Goal: Information Seeking & Learning: Compare options

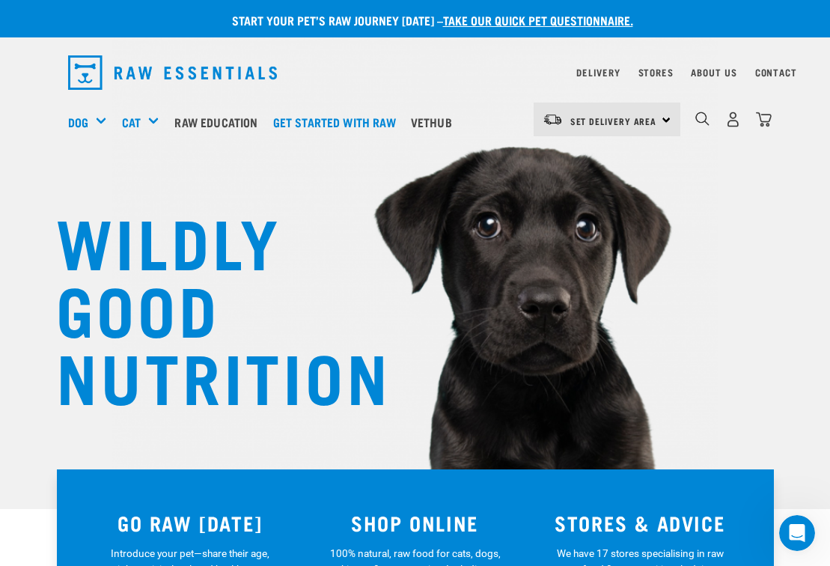
click at [0, 0] on h5 "Shop All Dog" at bounding box center [0, 0] width 0 height 0
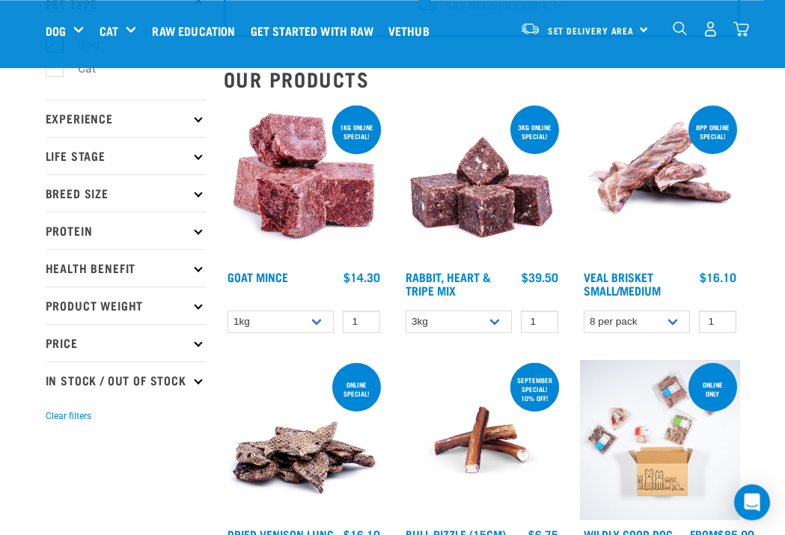
scroll to position [123, 0]
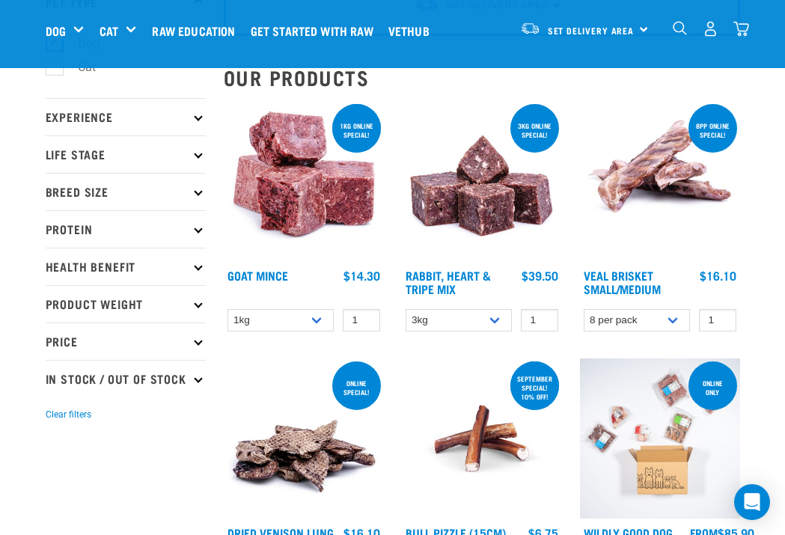
click at [194, 229] on p "Protein" at bounding box center [126, 228] width 160 height 37
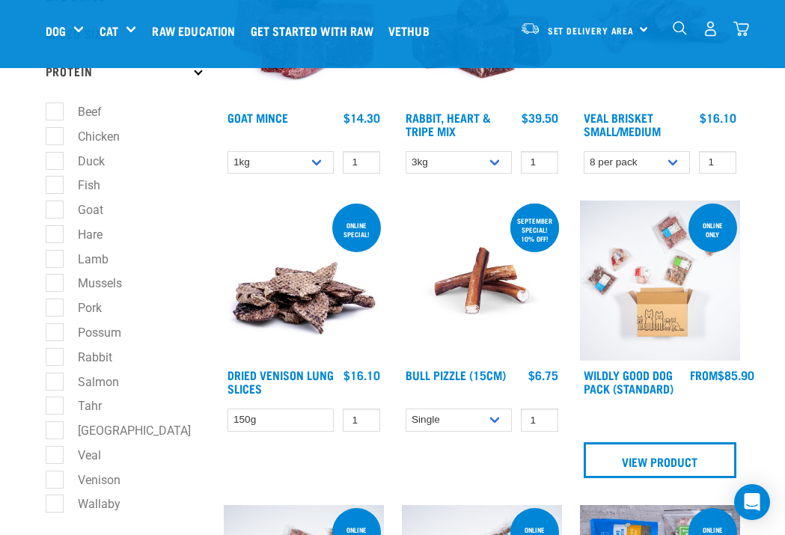
scroll to position [281, 0]
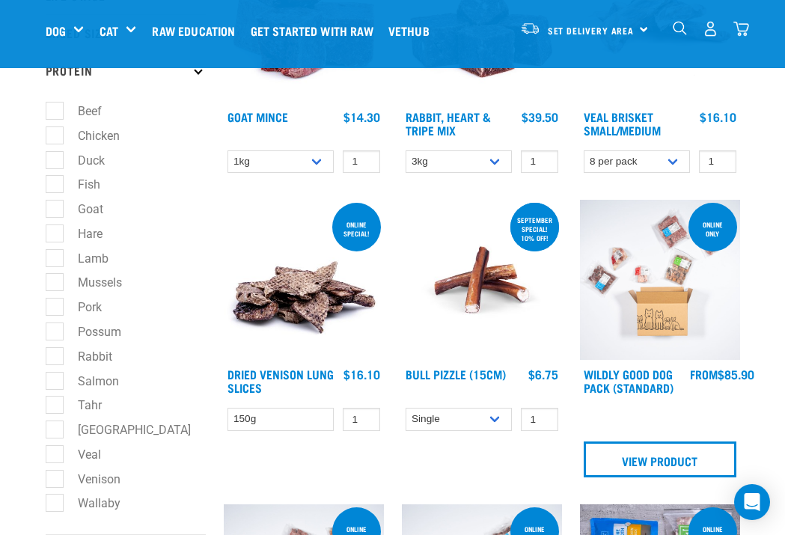
click at [54, 477] on label "Venison" at bounding box center [90, 479] width 73 height 19
click at [54, 477] on input "Venison" at bounding box center [51, 477] width 10 height 10
checkbox input "true"
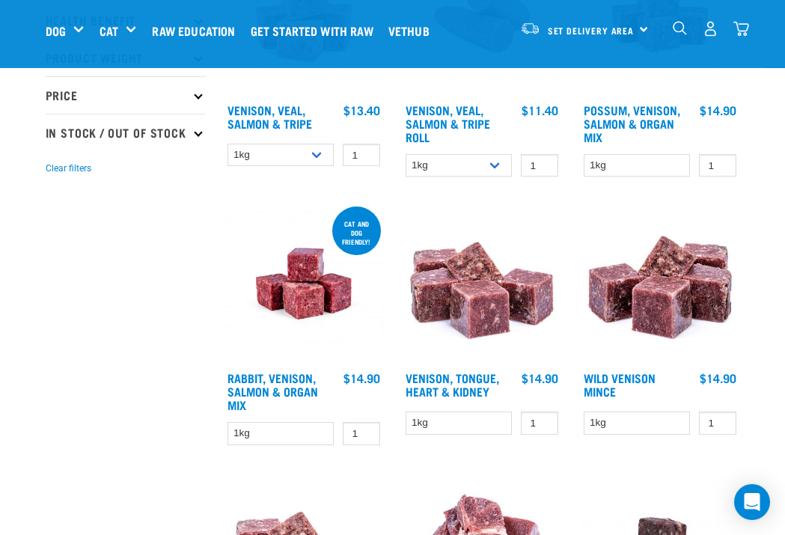
scroll to position [810, 0]
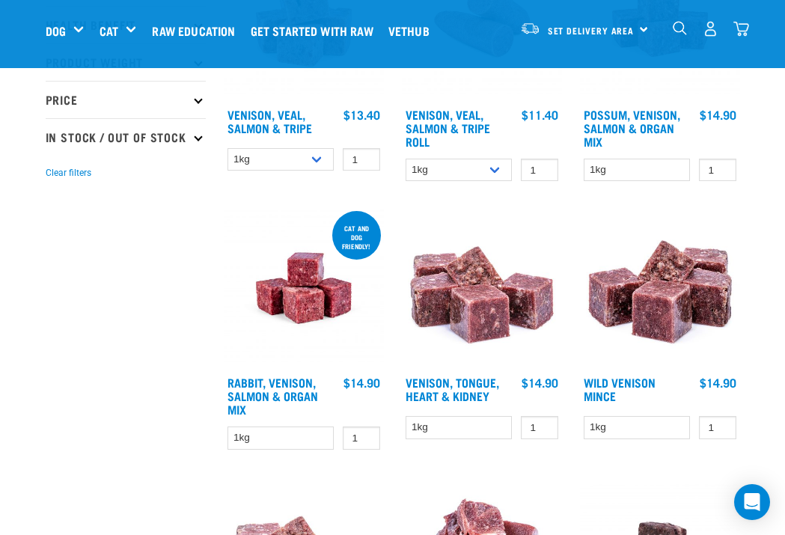
click at [617, 396] on link "Wild Venison Mince" at bounding box center [620, 389] width 72 height 20
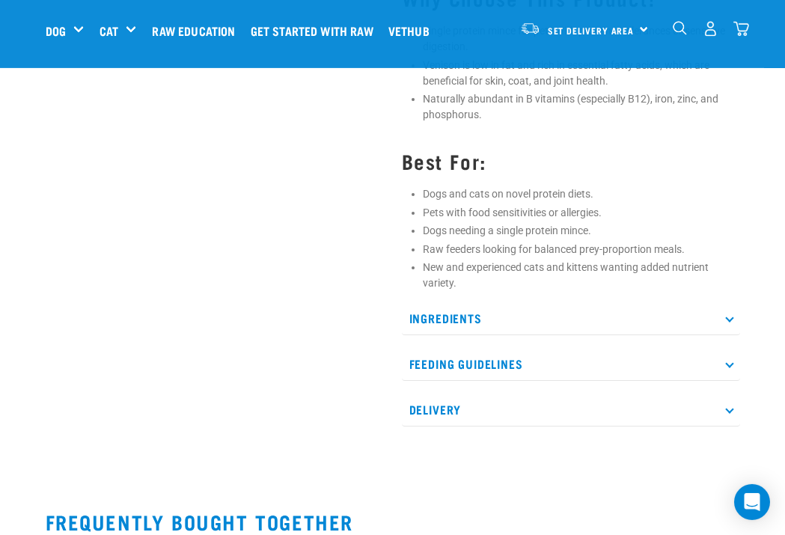
scroll to position [642, 0]
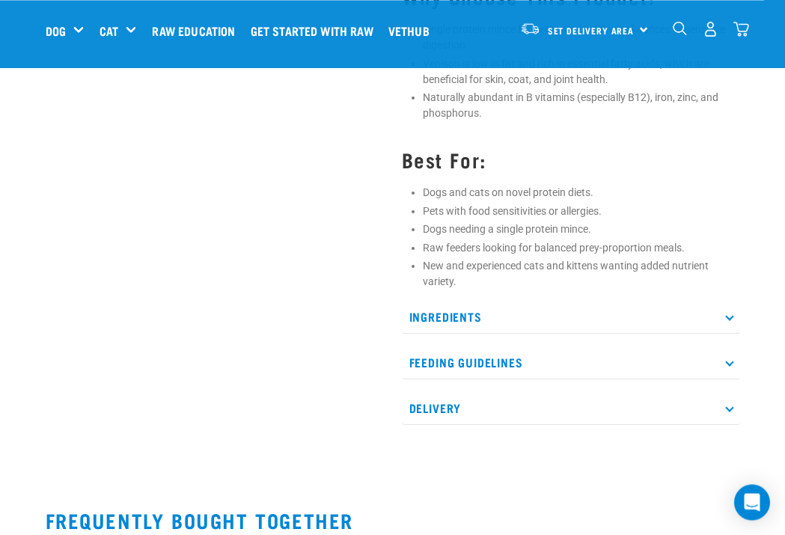
click at [722, 320] on p "Ingredients" at bounding box center [571, 317] width 338 height 34
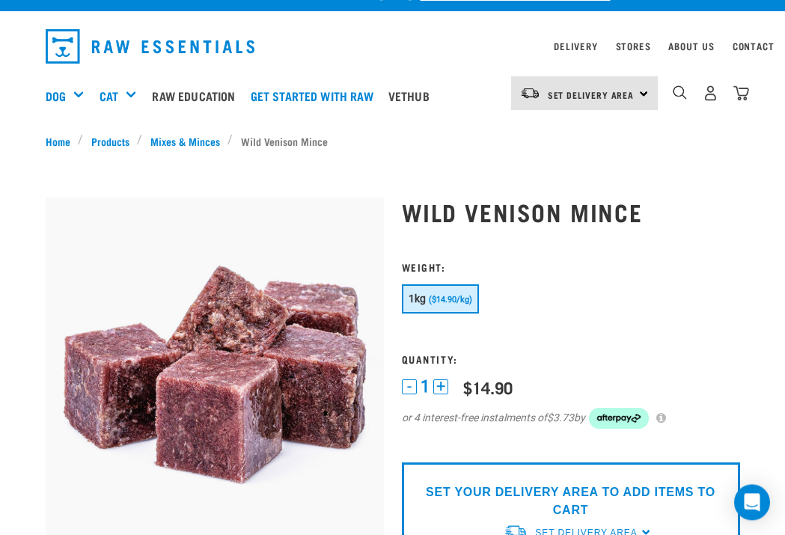
scroll to position [25, 0]
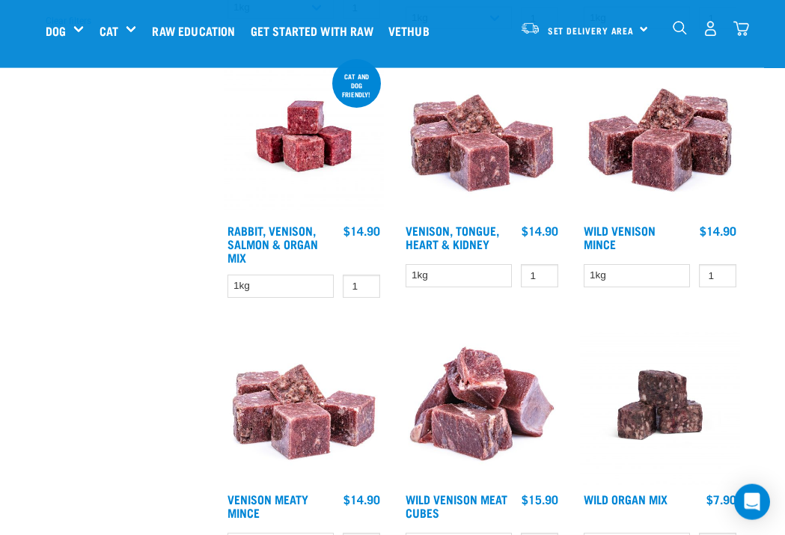
scroll to position [963, 0]
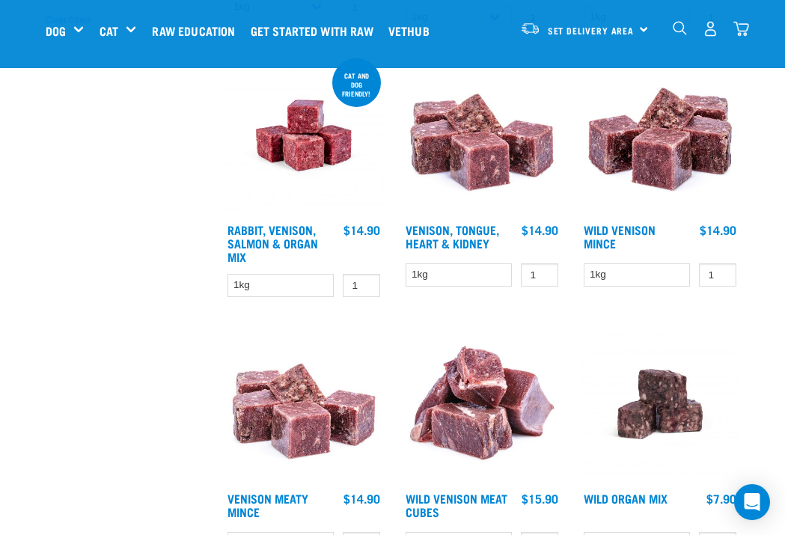
click at [620, 284] on select "1kg" at bounding box center [637, 275] width 107 height 23
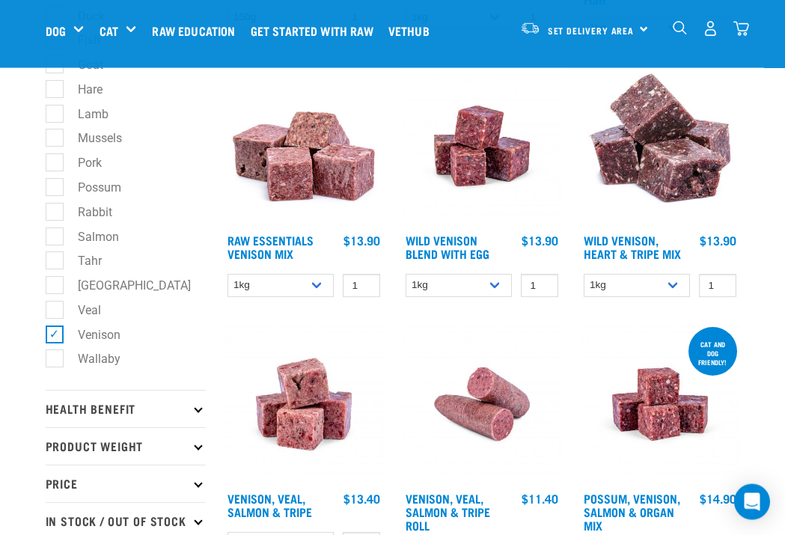
scroll to position [421, 0]
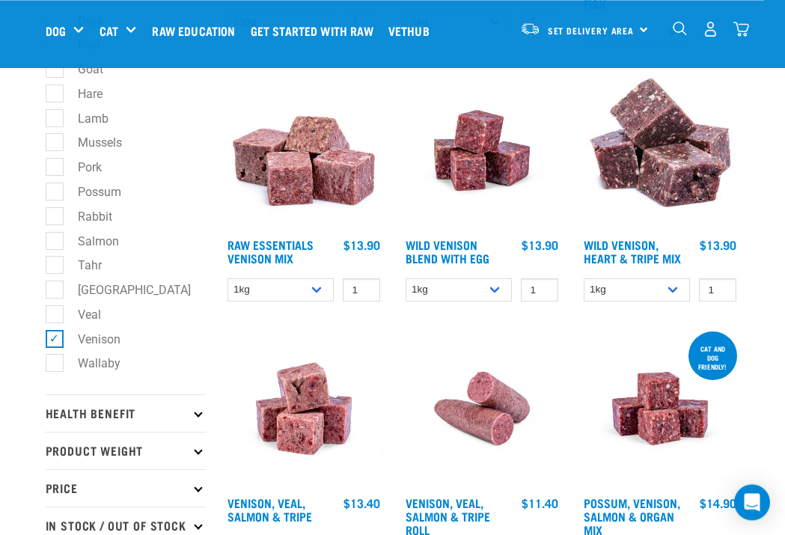
click at [54, 330] on label "Venison" at bounding box center [90, 339] width 73 height 19
click at [54, 332] on input "Venison" at bounding box center [51, 337] width 10 height 10
checkbox input "false"
click at [55, 232] on label "Salmon" at bounding box center [89, 241] width 71 height 19
click at [55, 234] on input "Salmon" at bounding box center [51, 239] width 10 height 10
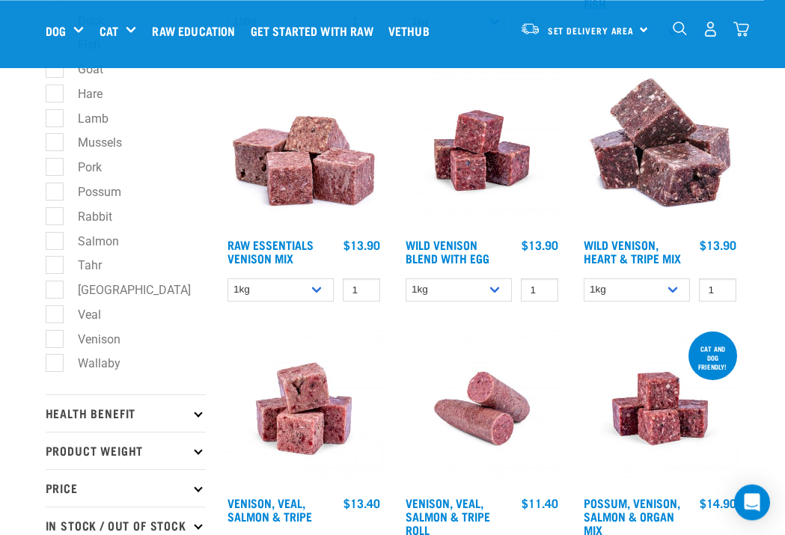
checkbox input "true"
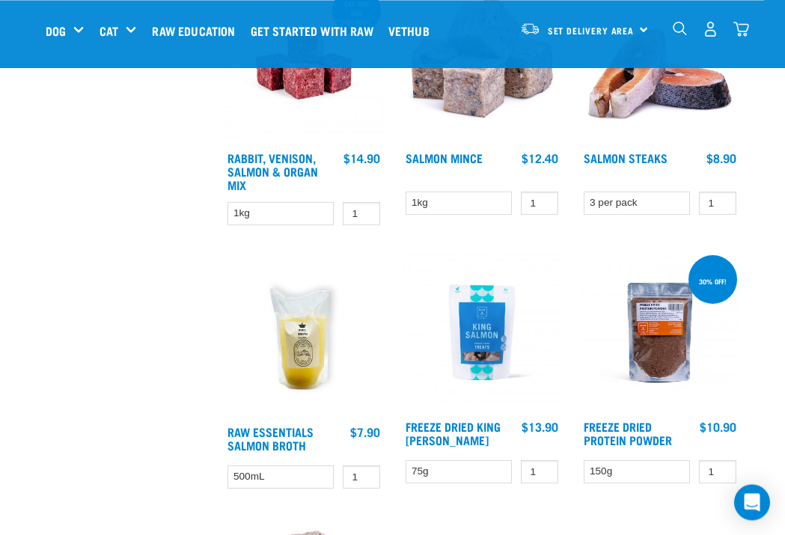
scroll to position [1032, 0]
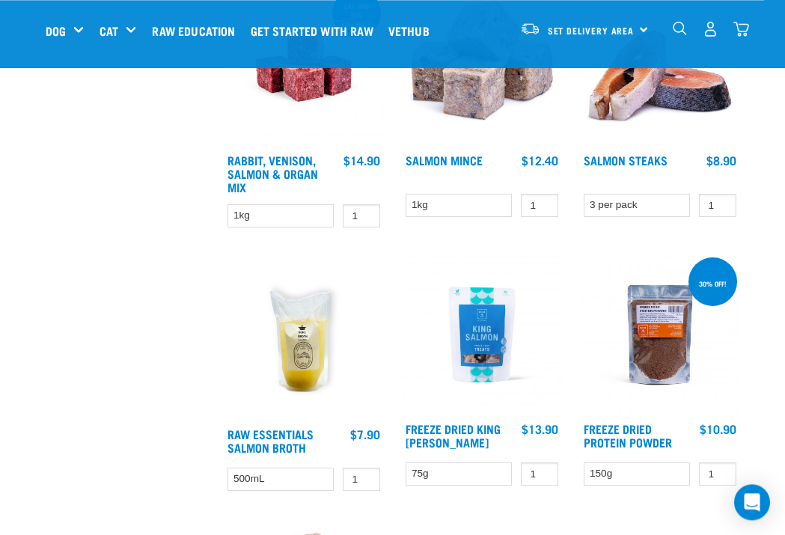
click at [651, 362] on img at bounding box center [660, 335] width 160 height 160
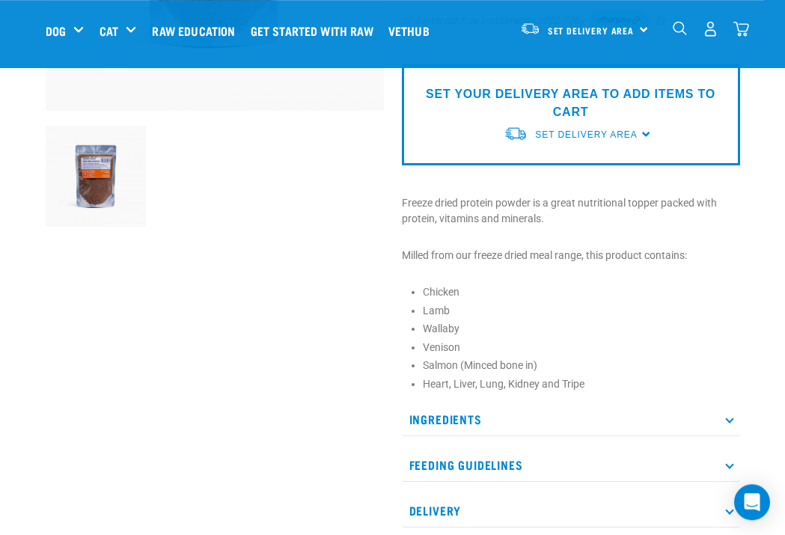
scroll to position [339, 0]
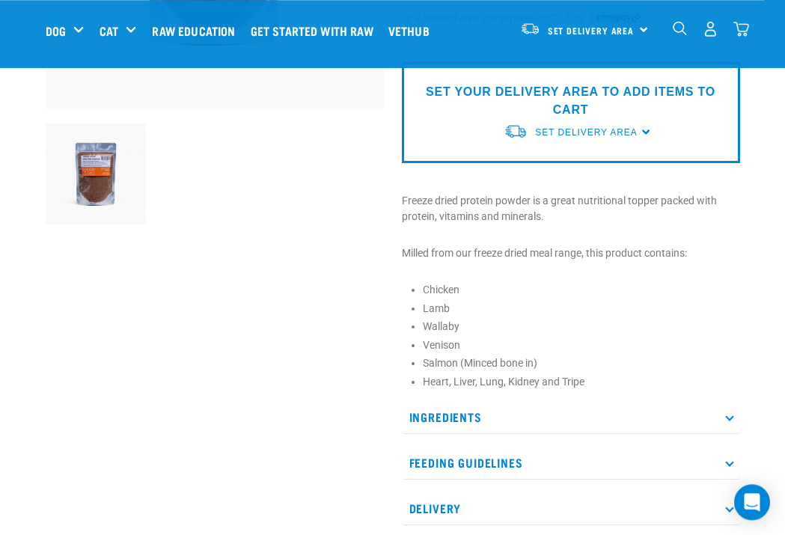
click at [728, 418] on icon at bounding box center [729, 416] width 8 height 8
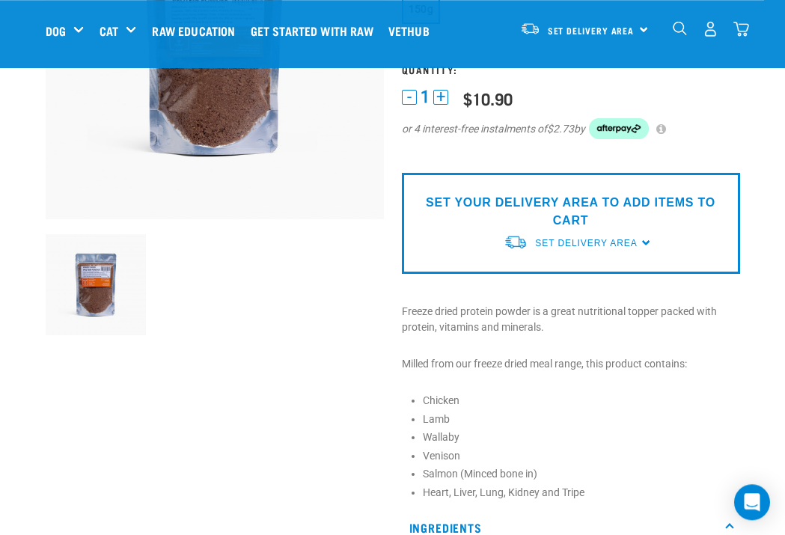
scroll to position [227, 0]
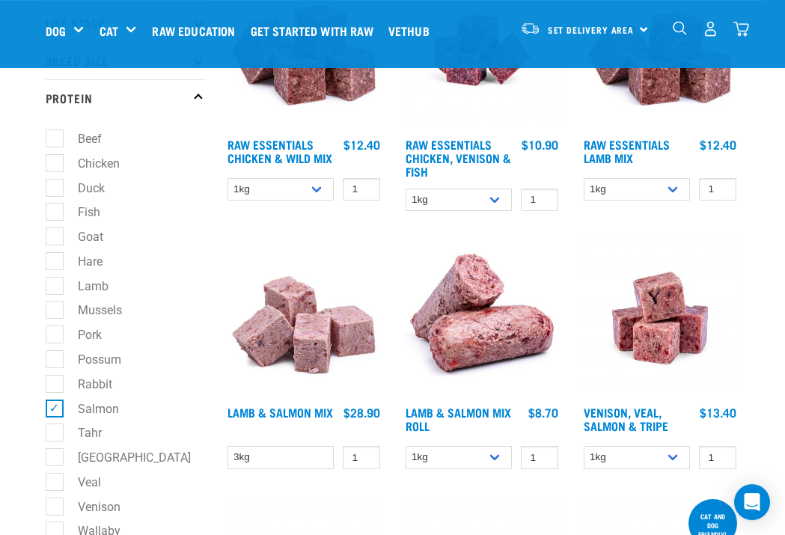
scroll to position [254, 0]
click at [54, 400] on label "Salmon" at bounding box center [89, 409] width 71 height 19
click at [49, 401] on input "Salmon" at bounding box center [51, 406] width 10 height 10
checkbox input "false"
click at [54, 252] on label "Hare" at bounding box center [81, 261] width 55 height 19
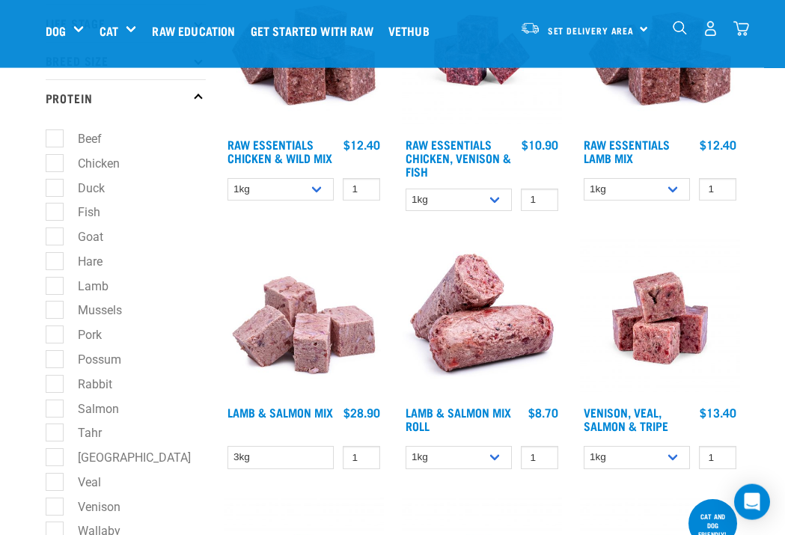
click at [48, 254] on input "Hare" at bounding box center [51, 259] width 10 height 10
checkbox input "true"
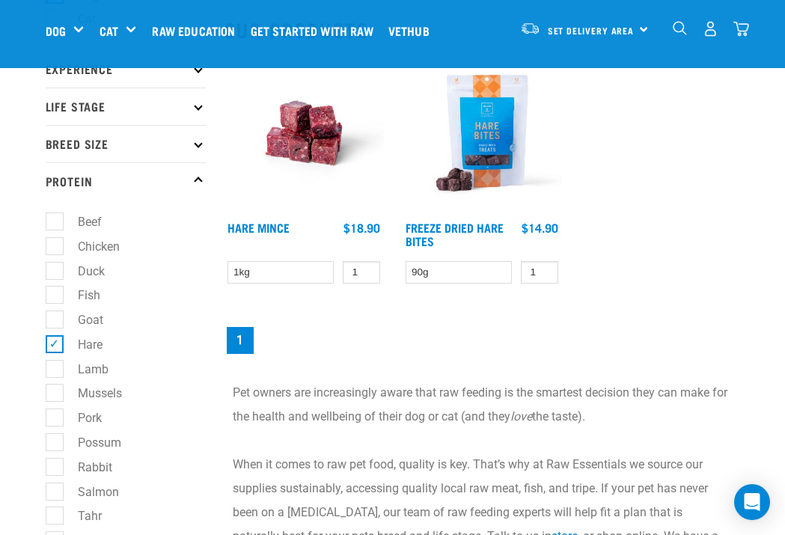
scroll to position [171, 0]
click at [263, 228] on link "Hare Mince" at bounding box center [259, 226] width 62 height 7
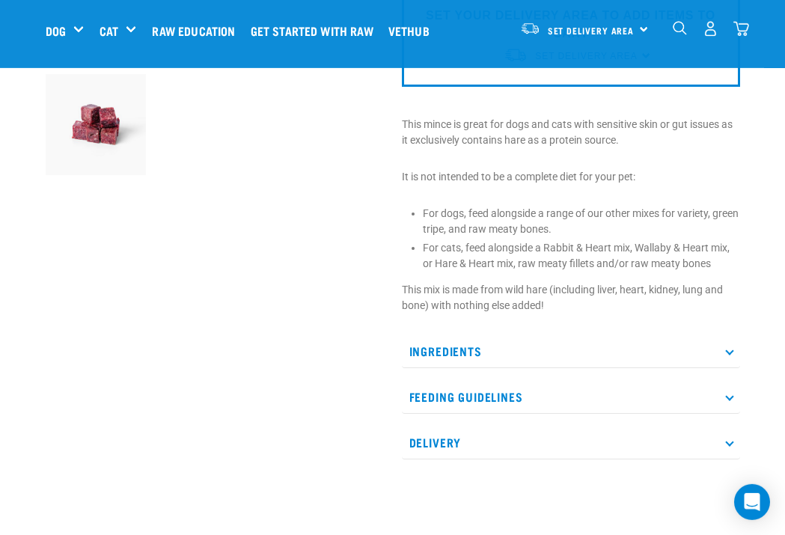
scroll to position [398, 0]
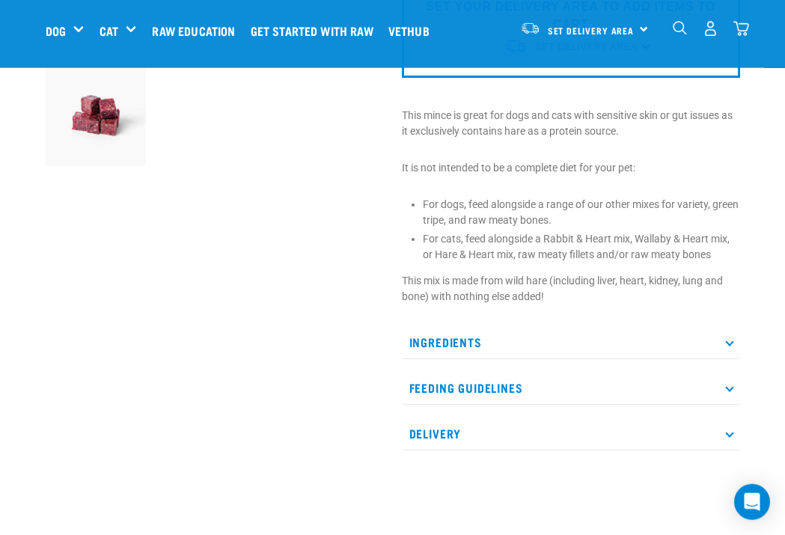
click at [728, 347] on p "Ingredients" at bounding box center [571, 343] width 338 height 34
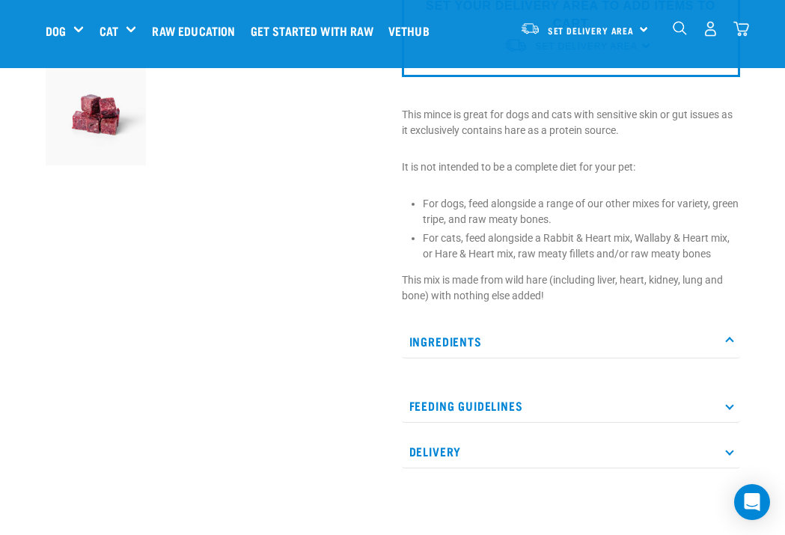
click at [727, 334] on p "Ingredients" at bounding box center [571, 342] width 338 height 34
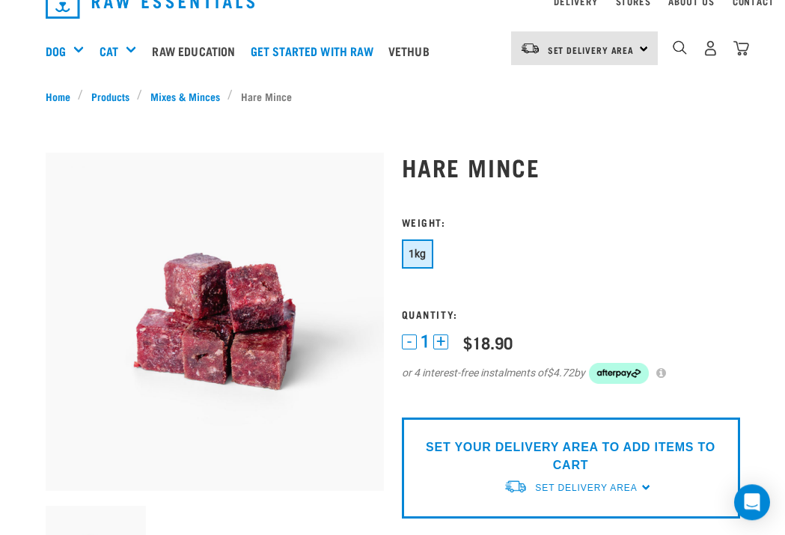
scroll to position [0, 0]
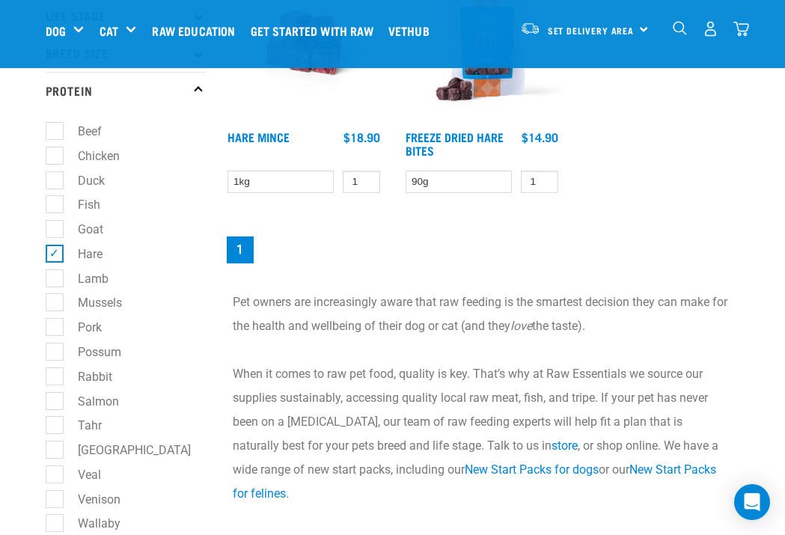
scroll to position [302, 0]
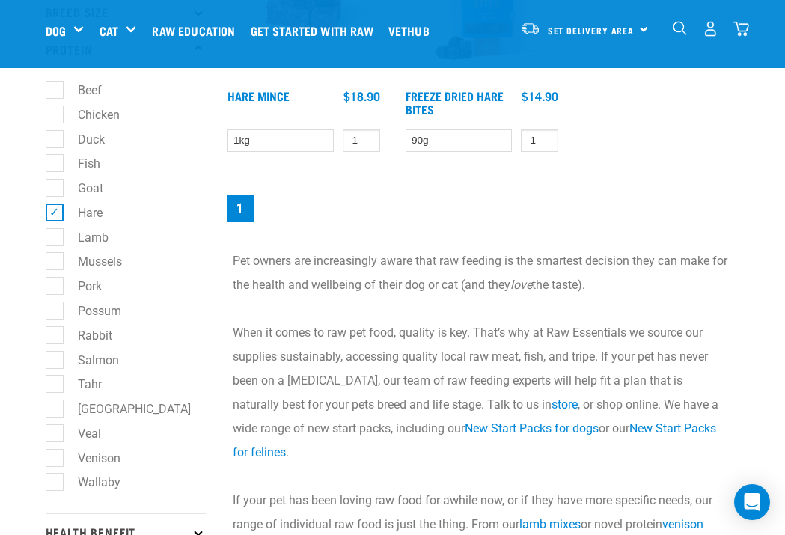
click at [54, 211] on label "Hare" at bounding box center [81, 213] width 55 height 19
click at [52, 211] on input "Hare" at bounding box center [51, 210] width 10 height 10
checkbox input "false"
click at [54, 154] on label "Fish" at bounding box center [80, 163] width 52 height 19
click at [49, 156] on input "Fish" at bounding box center [51, 161] width 10 height 10
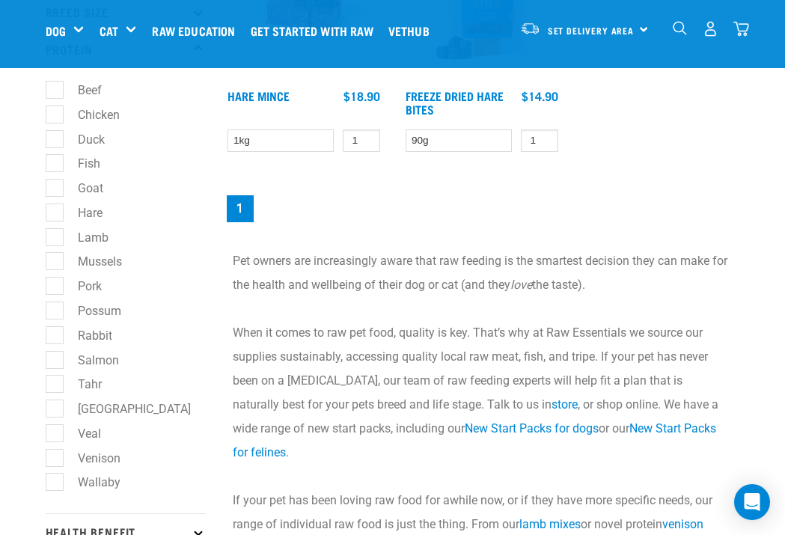
checkbox input "true"
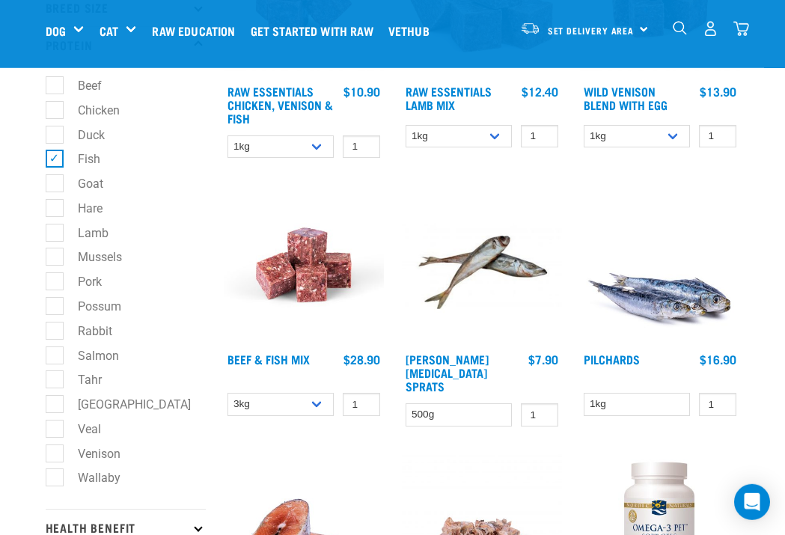
scroll to position [308, 0]
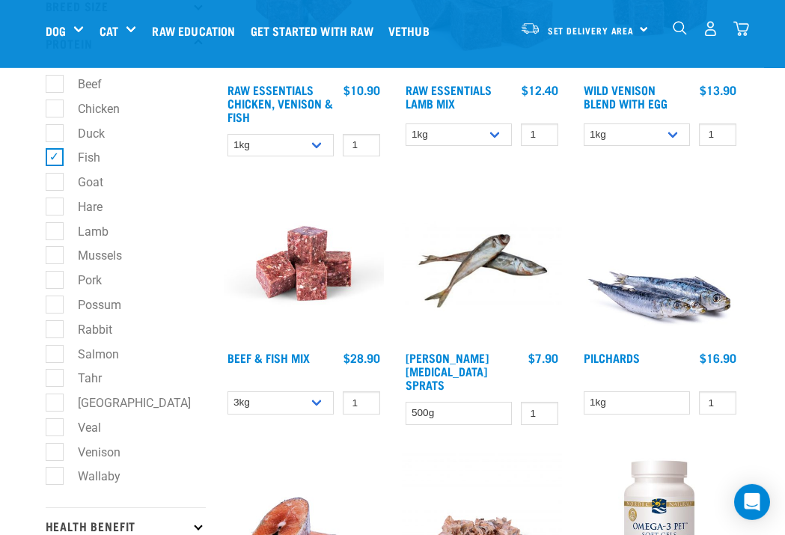
click at [54, 155] on label "Fish" at bounding box center [80, 157] width 52 height 19
click at [49, 155] on input "Fish" at bounding box center [51, 155] width 10 height 10
checkbox input "false"
click at [56, 296] on label "Possum" at bounding box center [90, 305] width 73 height 19
click at [55, 297] on input "Possum" at bounding box center [51, 302] width 10 height 10
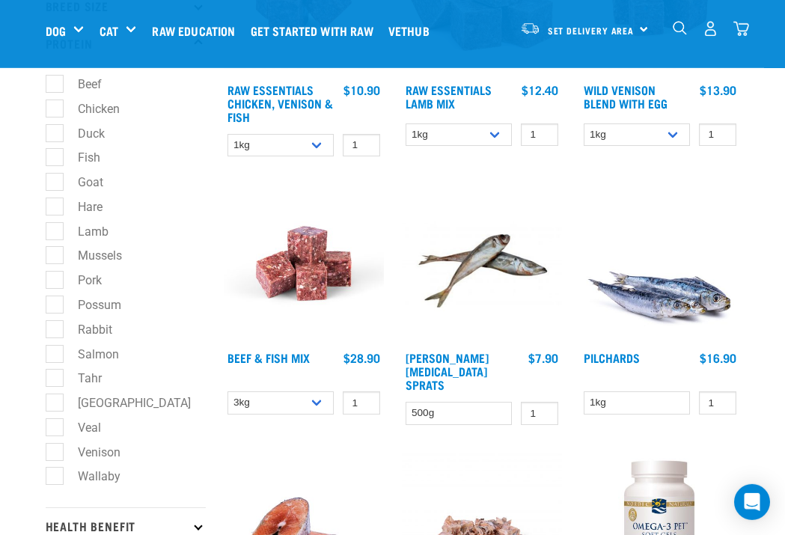
checkbox input "true"
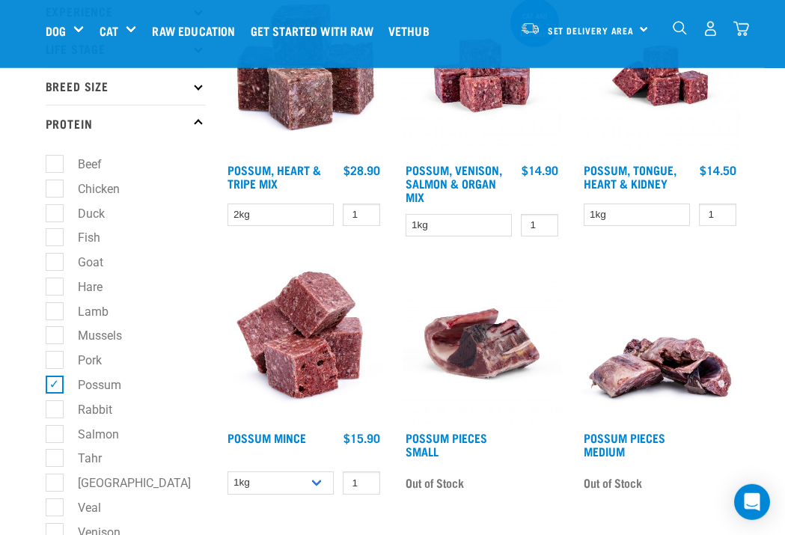
scroll to position [229, 0]
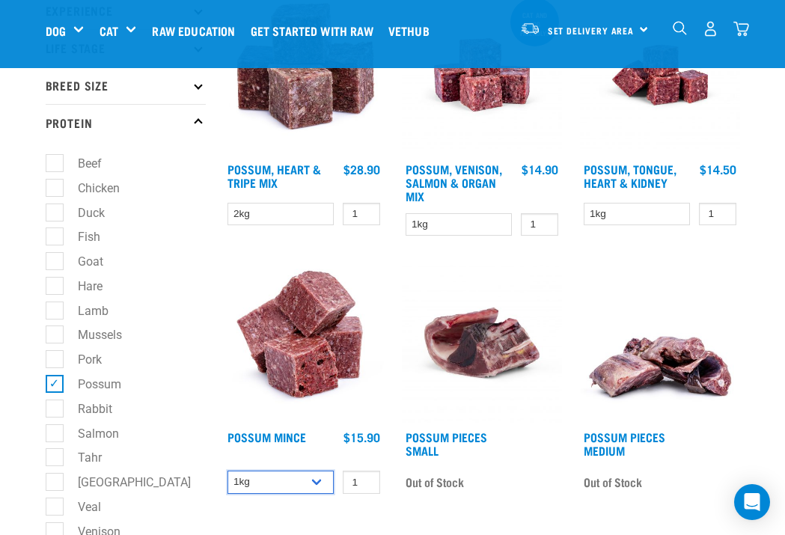
click at [311, 484] on select "1kg 3kg" at bounding box center [281, 482] width 107 height 23
select select "457"
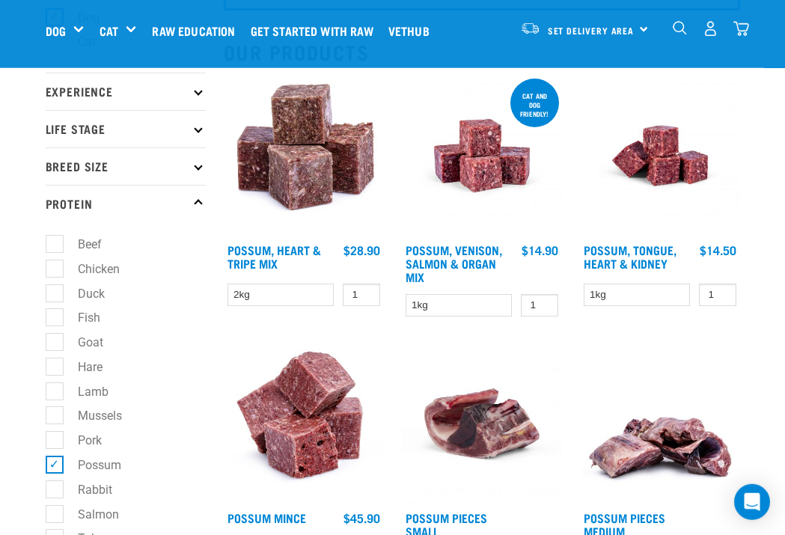
scroll to position [146, 0]
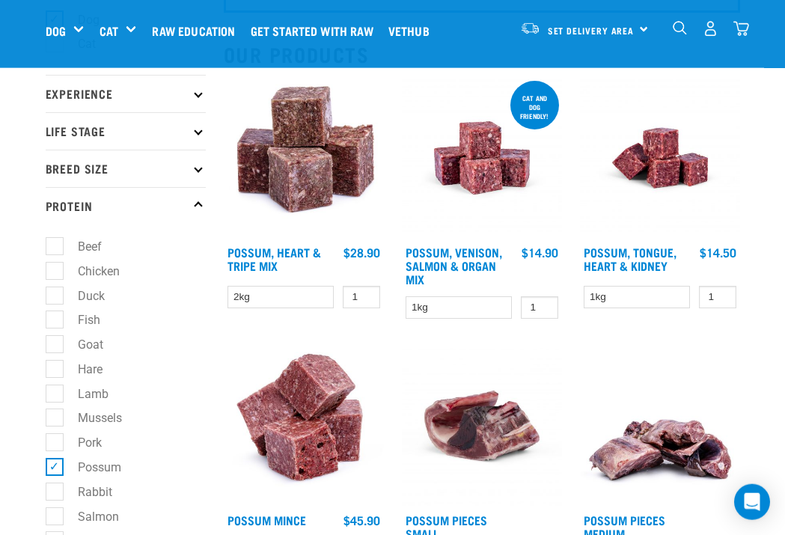
click at [54, 460] on label "Possum" at bounding box center [90, 467] width 73 height 19
click at [52, 460] on input "Possum" at bounding box center [51, 465] width 10 height 10
checkbox input "false"
click at [275, 517] on link "Possum Mince" at bounding box center [267, 520] width 79 height 7
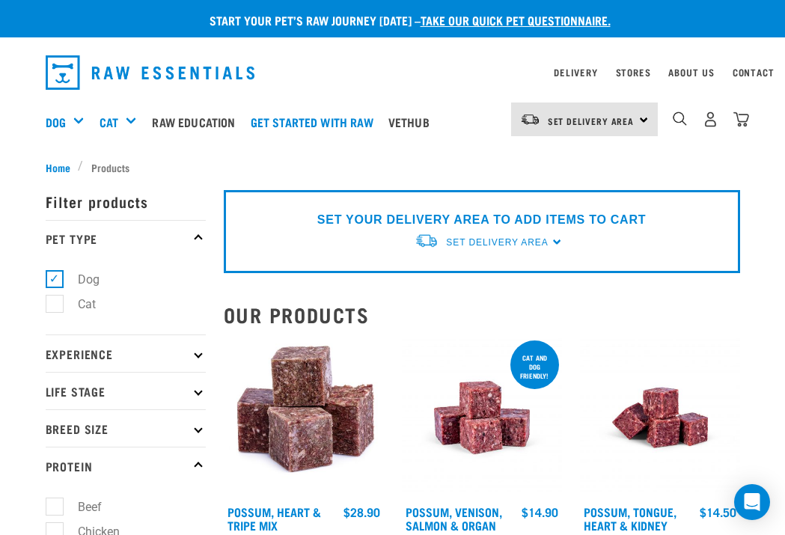
select select "457"
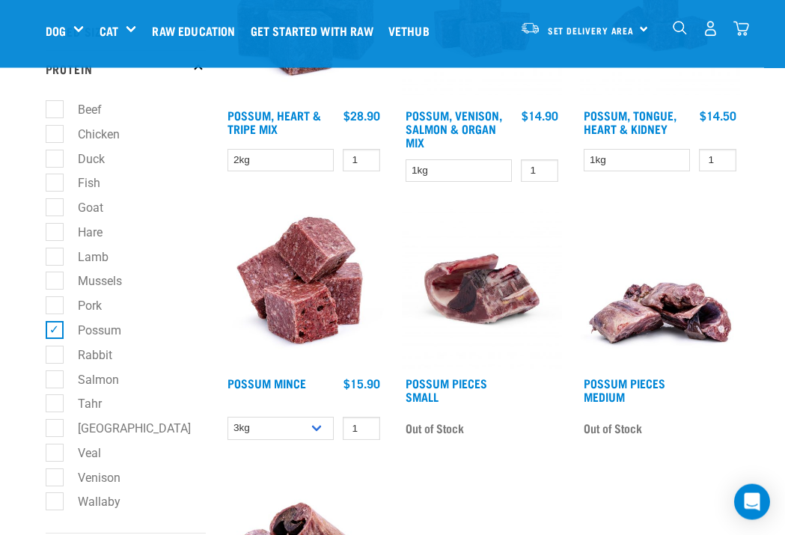
scroll to position [286, 0]
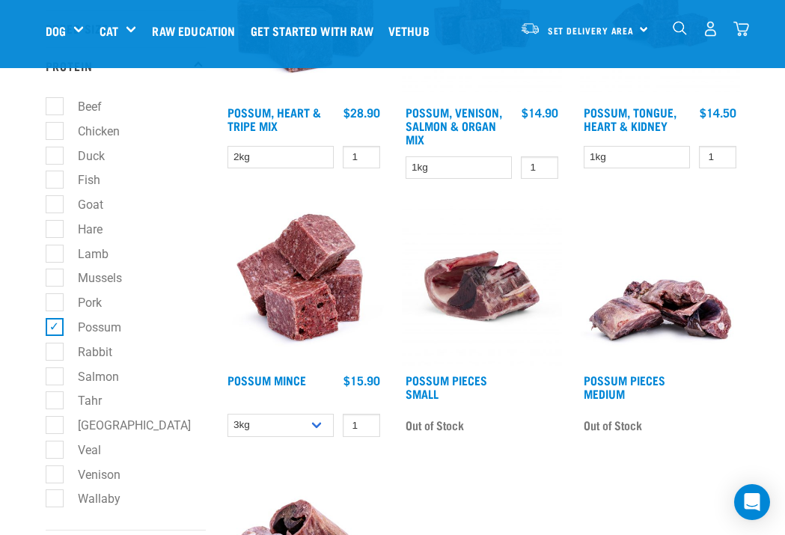
click at [54, 321] on label "Possum" at bounding box center [90, 327] width 73 height 19
click at [52, 321] on input "Possum" at bounding box center [51, 325] width 10 height 10
checkbox input "false"
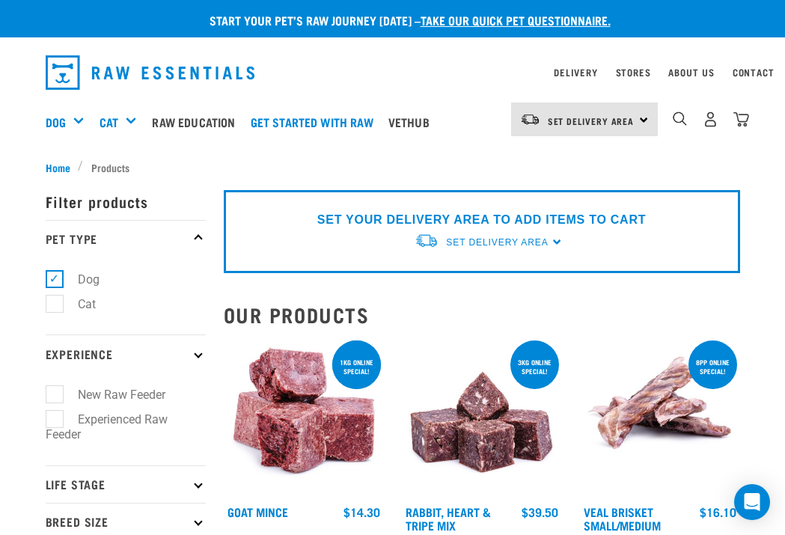
click at [195, 355] on p "Experience" at bounding box center [126, 353] width 160 height 37
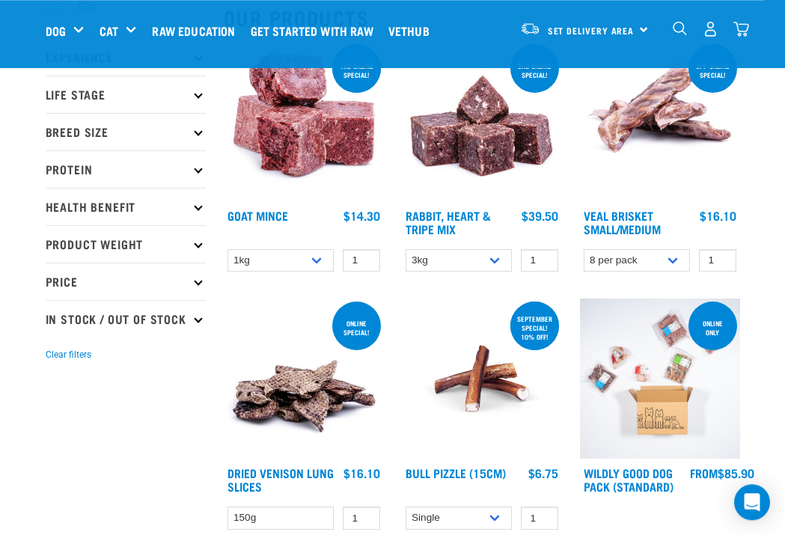
scroll to position [180, 0]
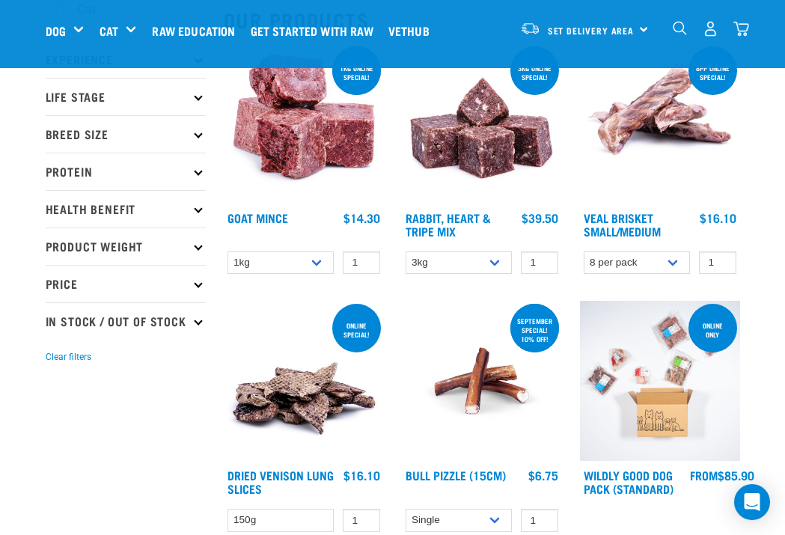
click at [201, 175] on p "Protein" at bounding box center [126, 171] width 160 height 37
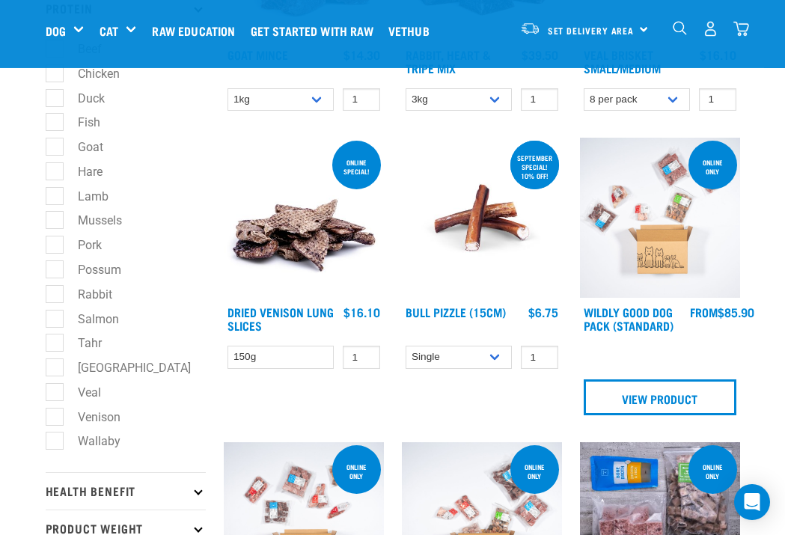
scroll to position [344, 0]
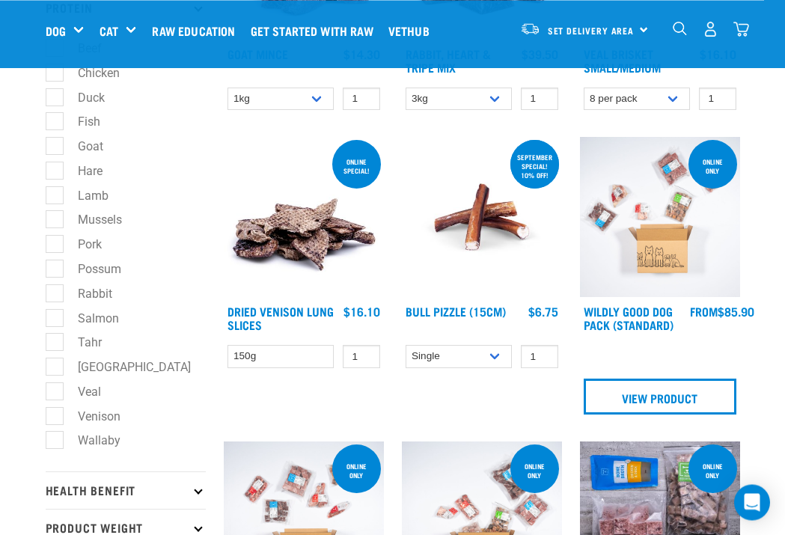
click at [54, 333] on label "Tahr" at bounding box center [81, 342] width 54 height 19
click at [51, 335] on input "Tahr" at bounding box center [51, 340] width 10 height 10
checkbox input "true"
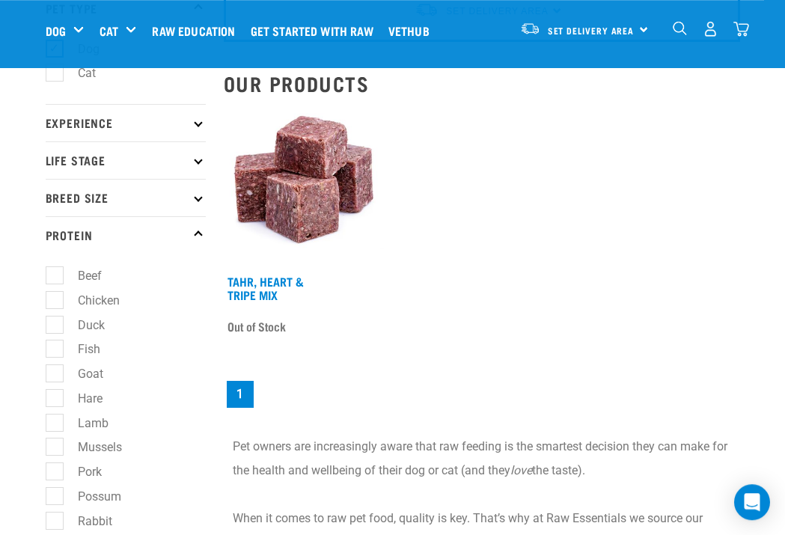
scroll to position [109, 0]
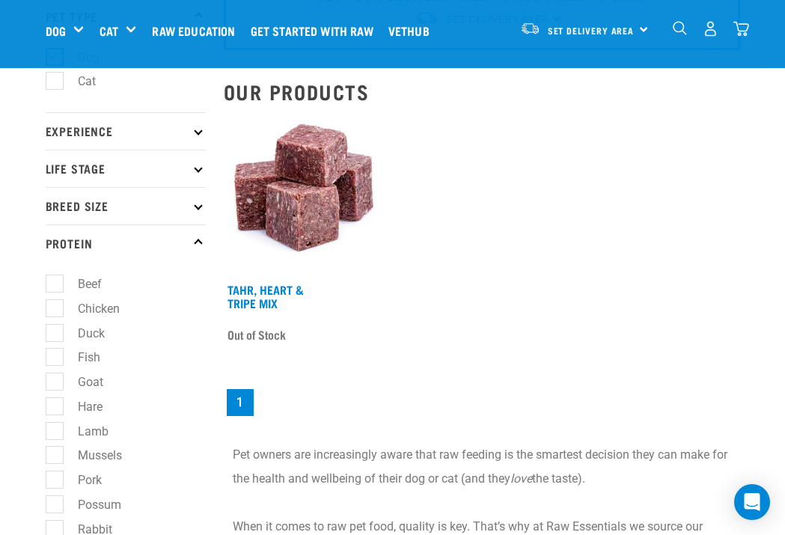
click at [260, 293] on link "Tahr, Heart & Tripe Mix" at bounding box center [266, 296] width 76 height 20
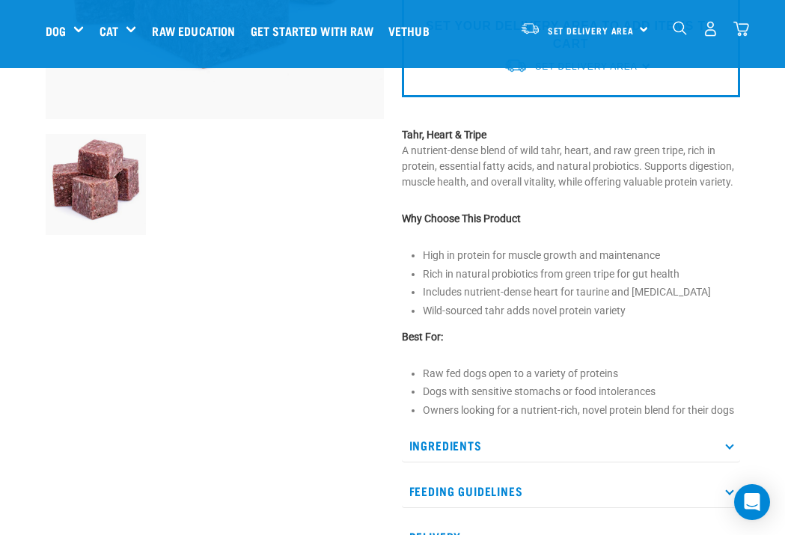
scroll to position [336, 0]
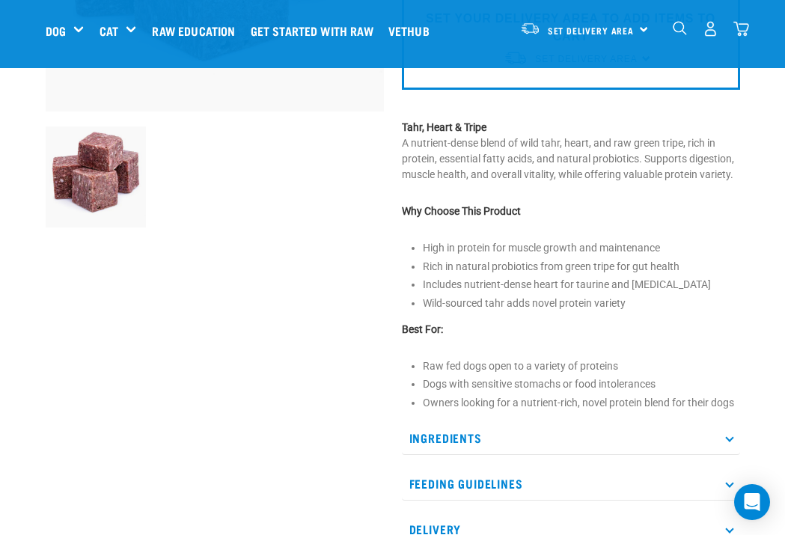
click at [718, 436] on p "Ingredients" at bounding box center [571, 438] width 338 height 34
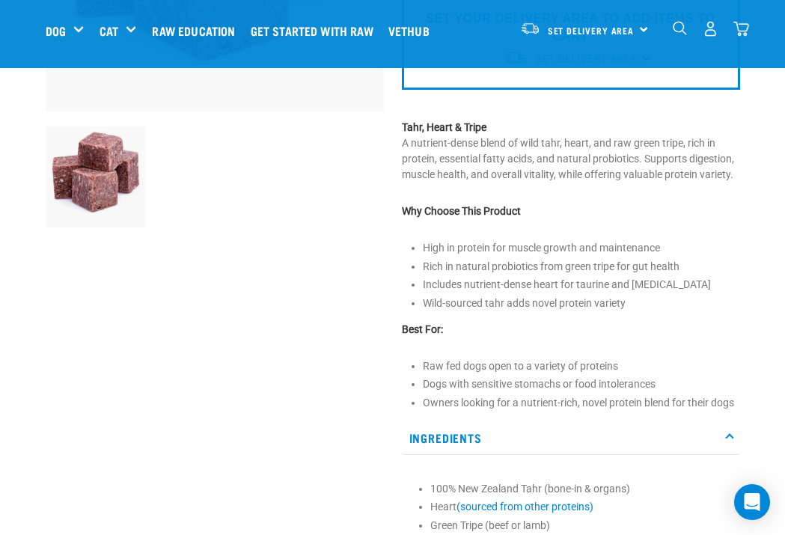
click at [722, 430] on p "Ingredients" at bounding box center [571, 438] width 338 height 34
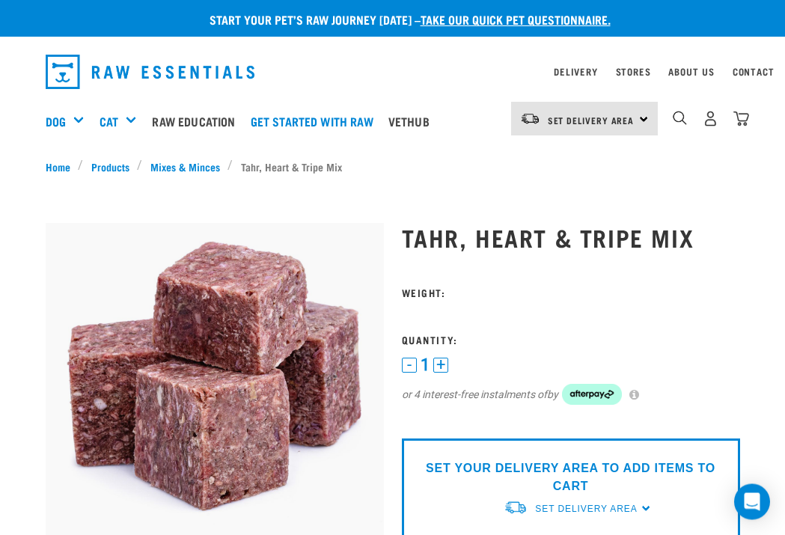
scroll to position [0, 0]
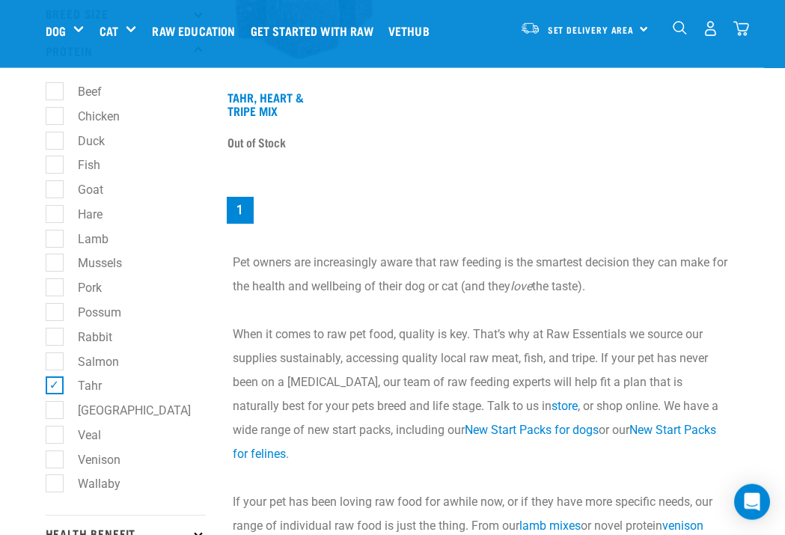
scroll to position [304, 0]
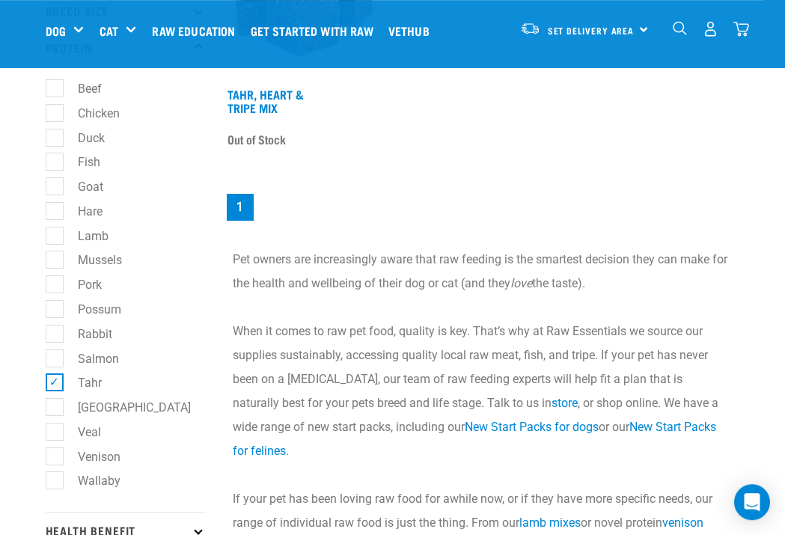
click at [54, 375] on label "Tahr" at bounding box center [81, 383] width 54 height 19
click at [52, 376] on input "Tahr" at bounding box center [51, 381] width 10 height 10
checkbox input "false"
click at [54, 448] on label "Venison" at bounding box center [90, 457] width 73 height 19
click at [49, 449] on input "Venison" at bounding box center [51, 454] width 10 height 10
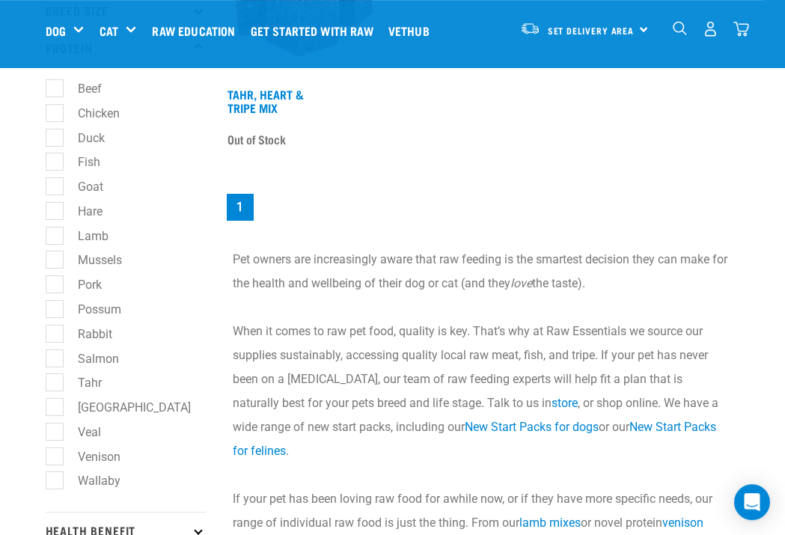
checkbox input "true"
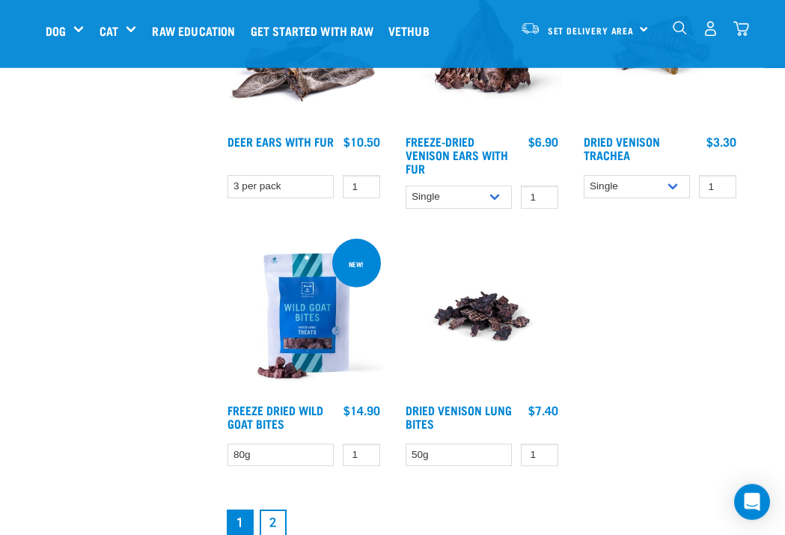
scroll to position [2631, 0]
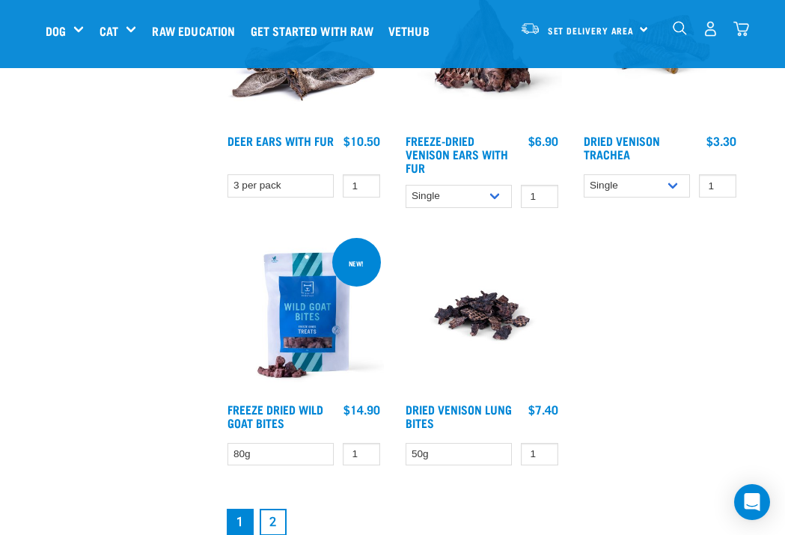
click at [275, 533] on link "2" at bounding box center [273, 522] width 27 height 27
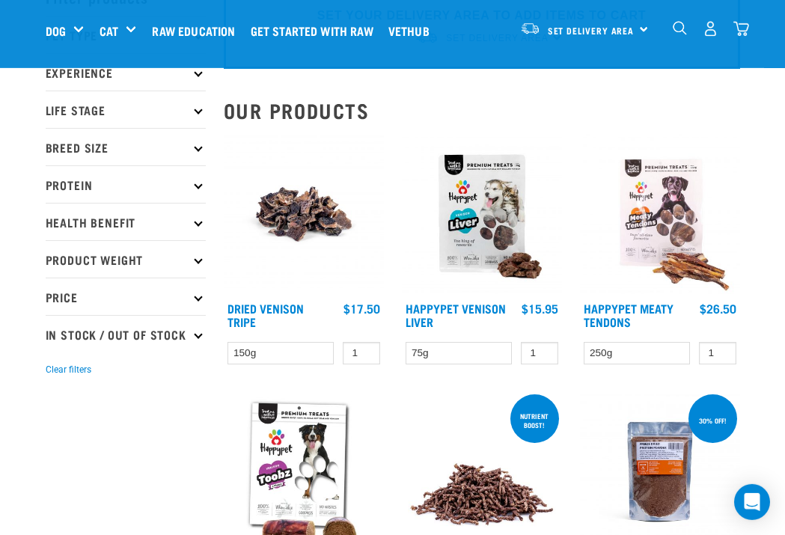
scroll to position [81, 0]
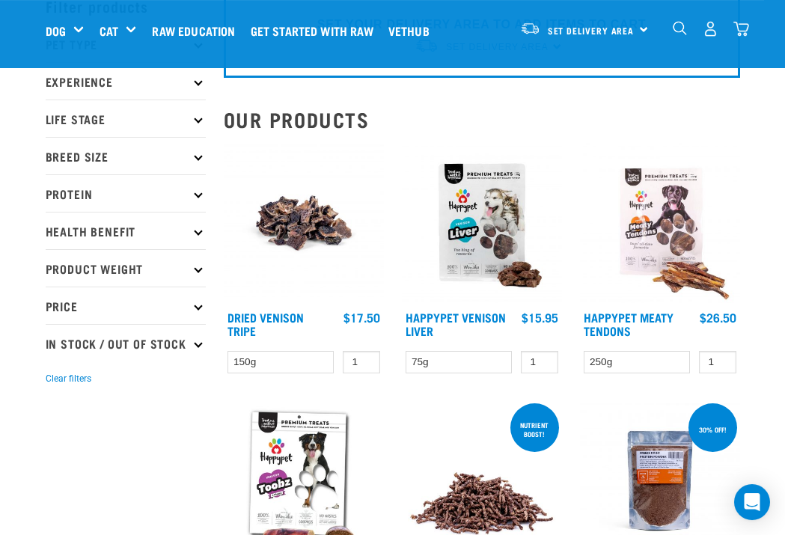
click at [441, 320] on link "Happypet Venison Liver" at bounding box center [456, 324] width 100 height 20
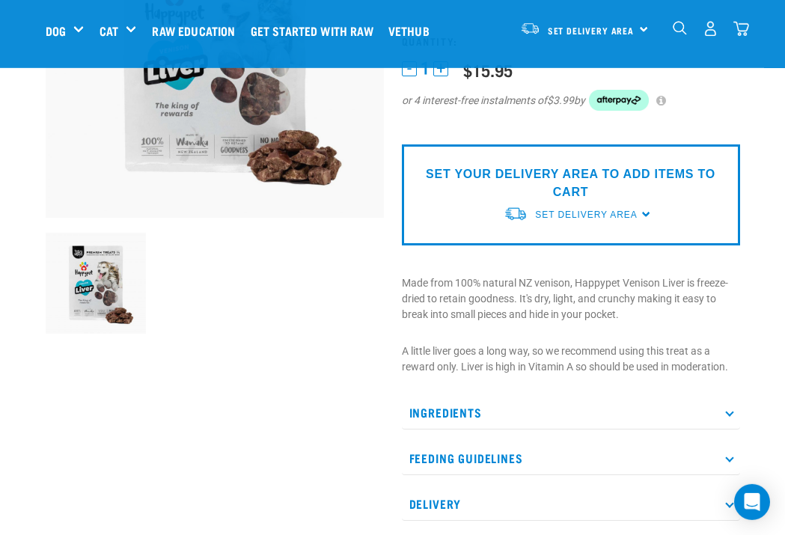
scroll to position [252, 0]
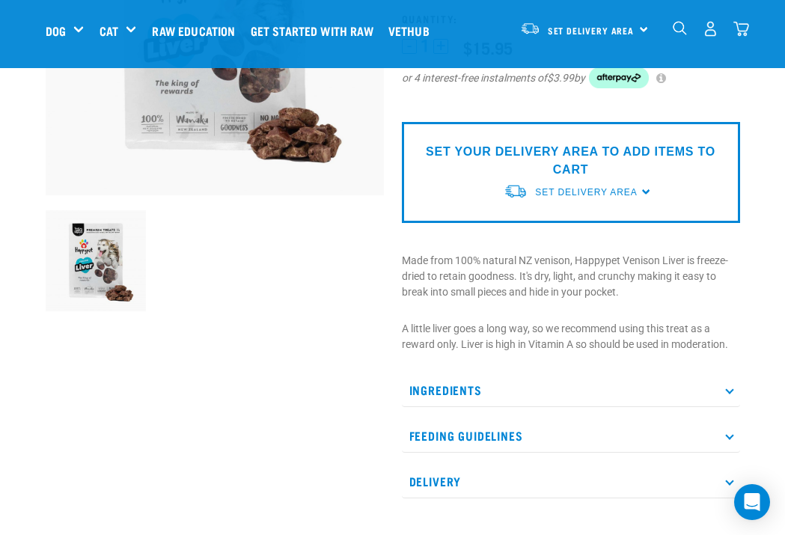
click at [728, 384] on p "Ingredients" at bounding box center [571, 391] width 338 height 34
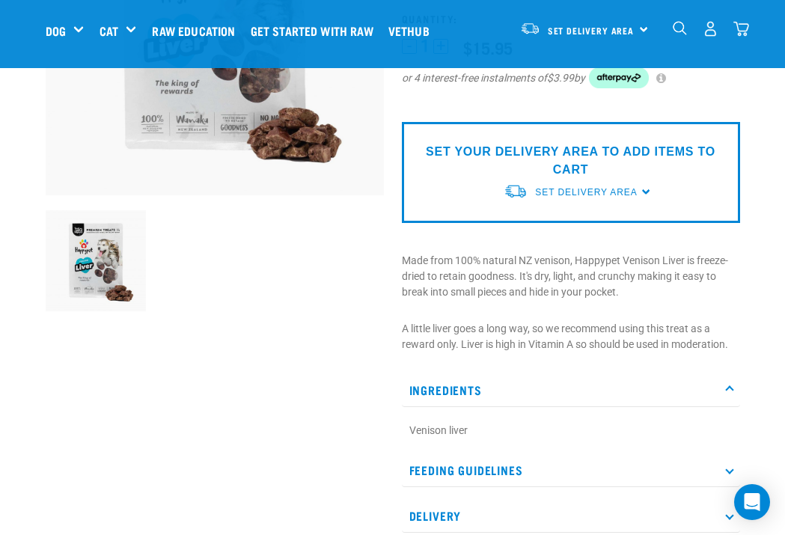
click at [734, 382] on p "Ingredients" at bounding box center [571, 391] width 338 height 34
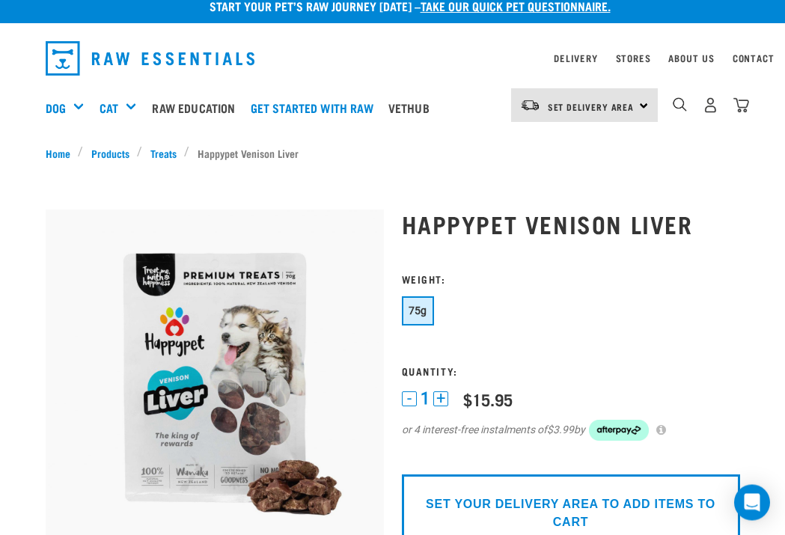
scroll to position [13, 0]
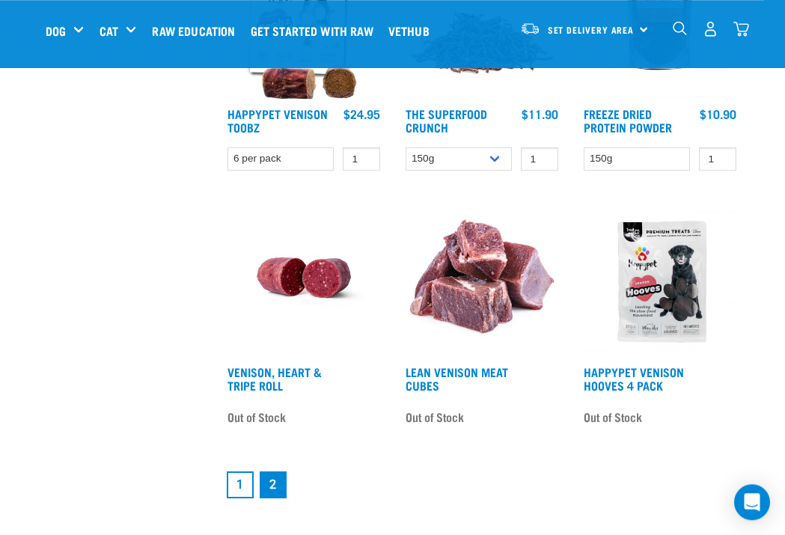
scroll to position [542, 0]
click at [233, 499] on link "1" at bounding box center [240, 485] width 27 height 27
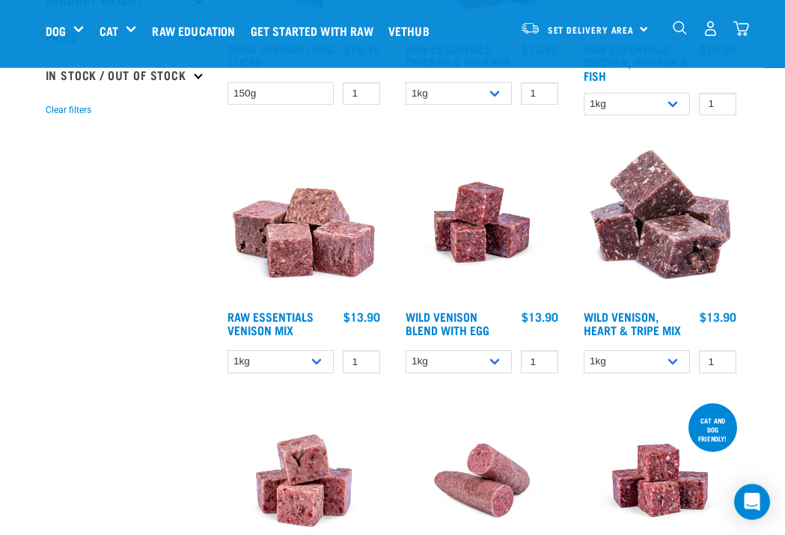
scroll to position [350, 0]
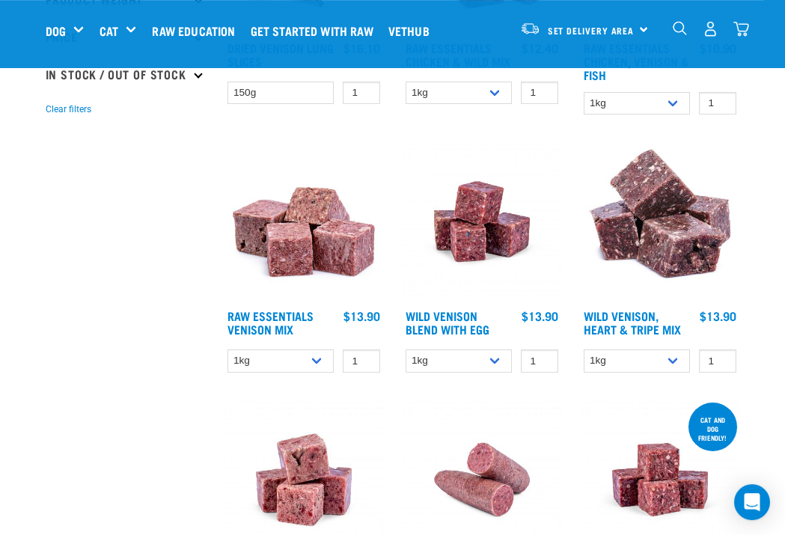
click at [267, 318] on link "Raw Essentials Venison Mix" at bounding box center [271, 322] width 86 height 20
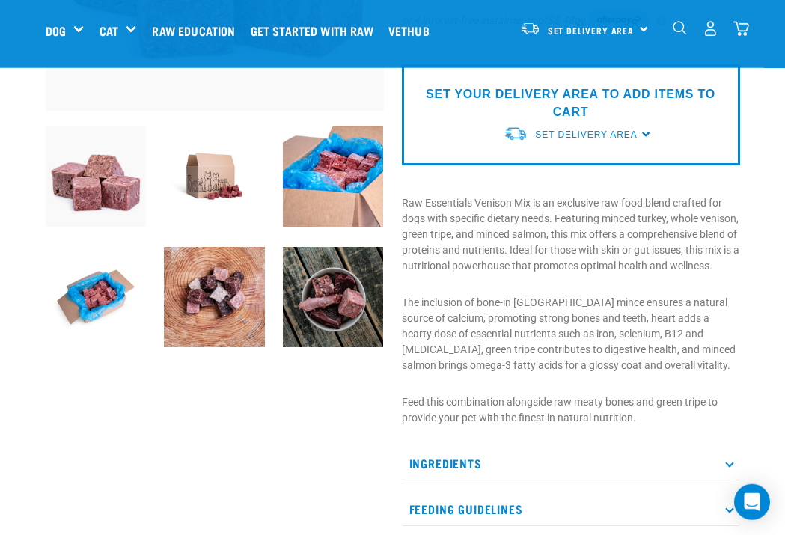
scroll to position [338, 0]
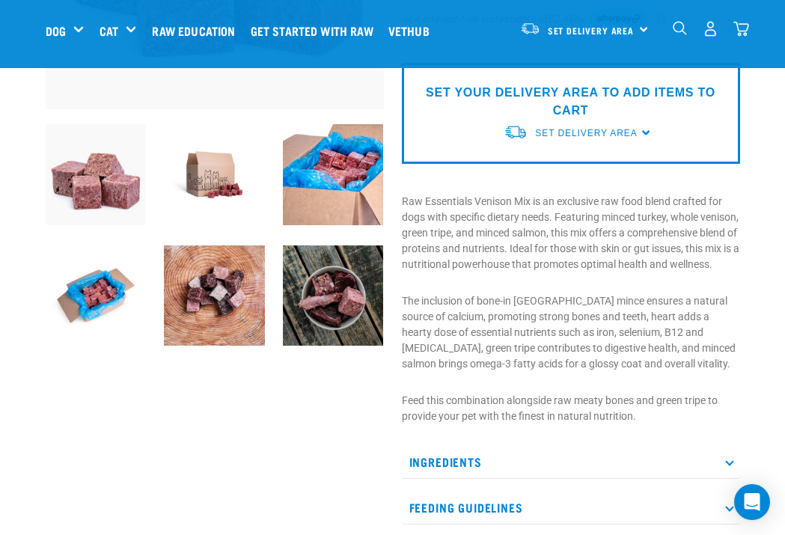
click at [723, 471] on p "Ingredients" at bounding box center [571, 462] width 338 height 34
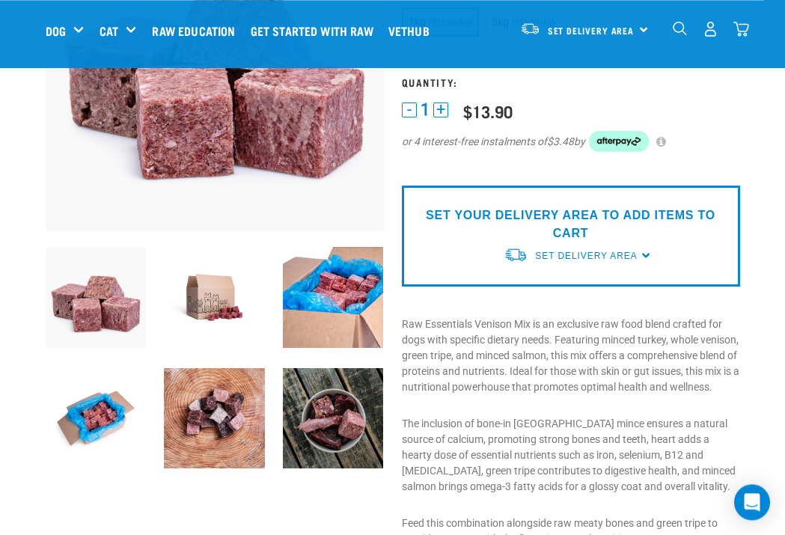
scroll to position [198, 0]
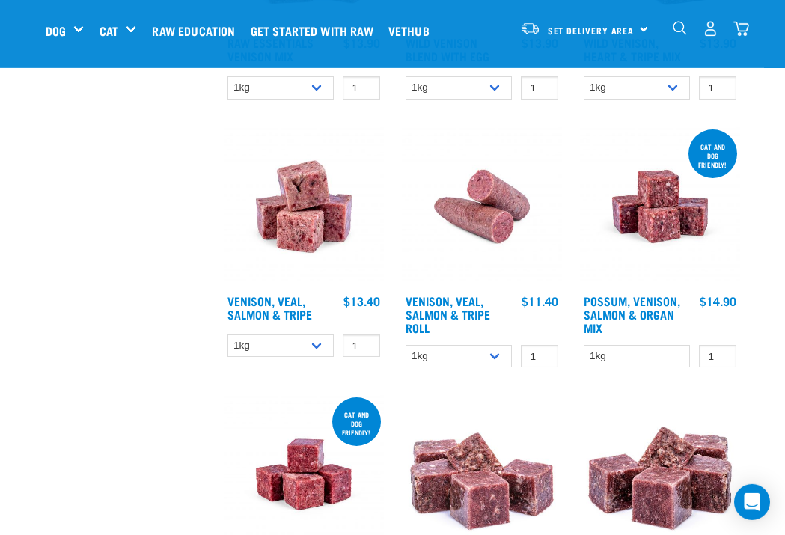
scroll to position [624, 0]
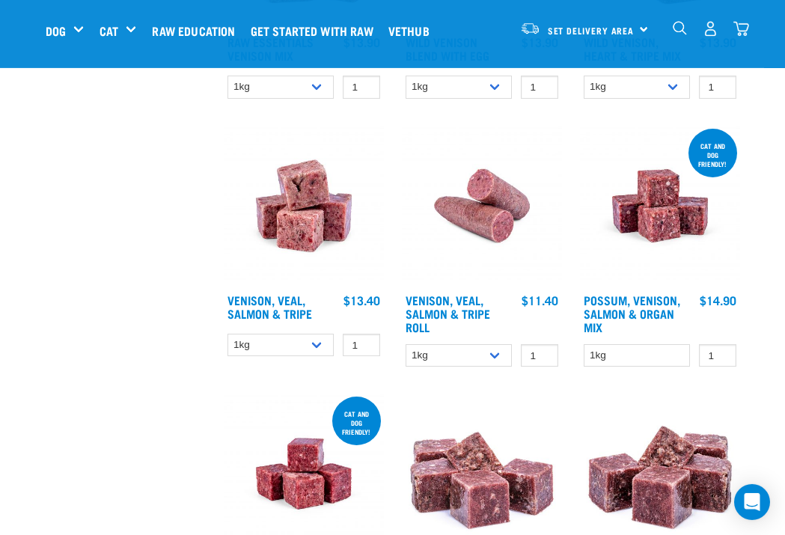
click at [622, 326] on link "Possum, Venison, Salmon & Organ Mix" at bounding box center [632, 313] width 97 height 34
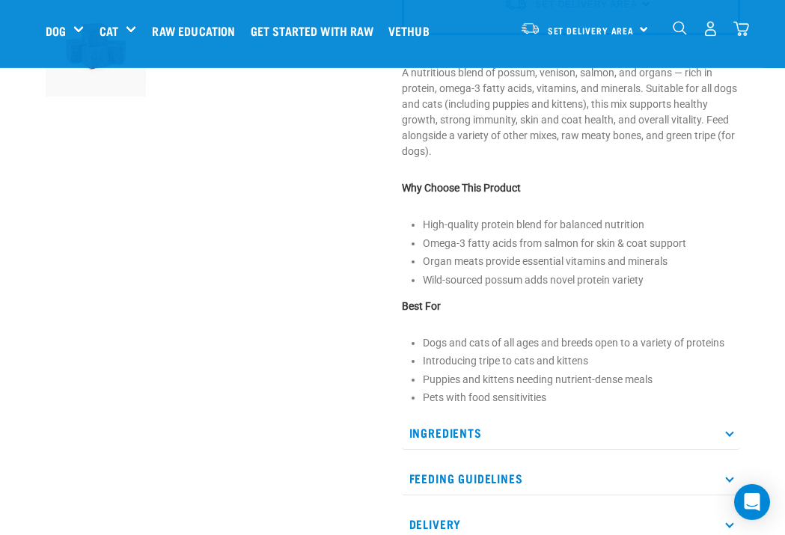
scroll to position [468, 0]
click at [726, 434] on p "Ingredients" at bounding box center [571, 432] width 338 height 34
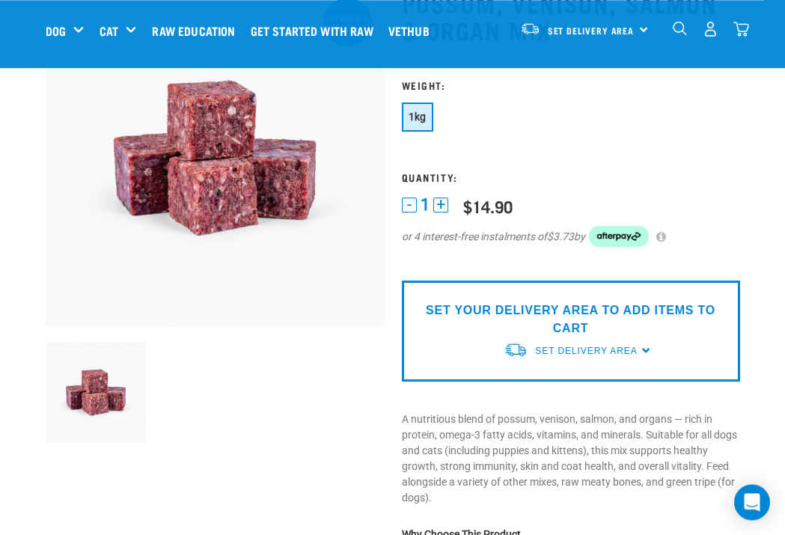
scroll to position [100, 0]
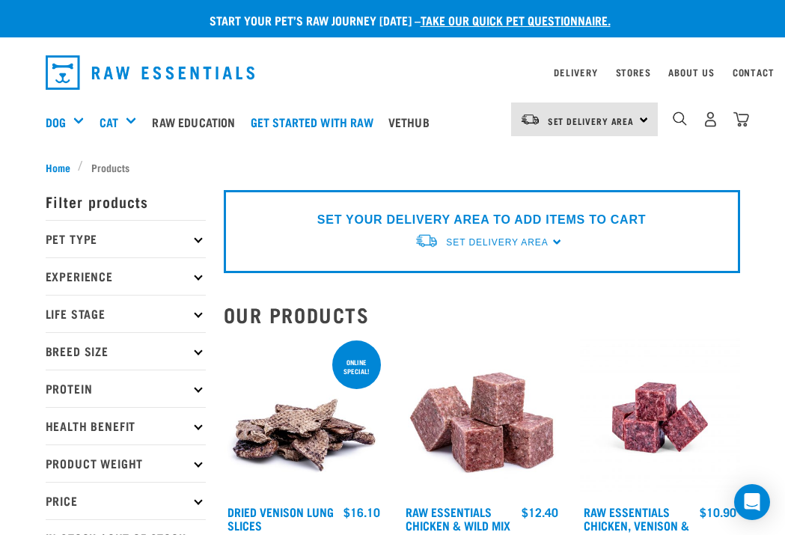
scroll to position [7, 0]
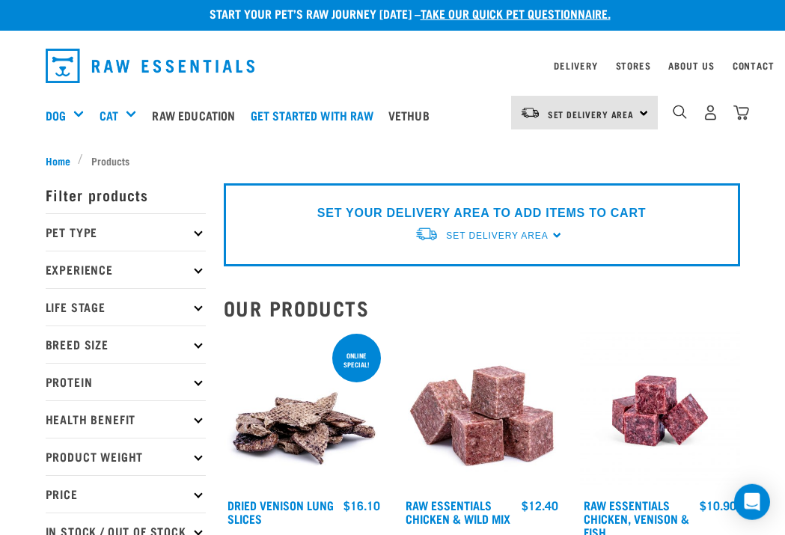
click at [199, 386] on p "Protein" at bounding box center [126, 381] width 160 height 37
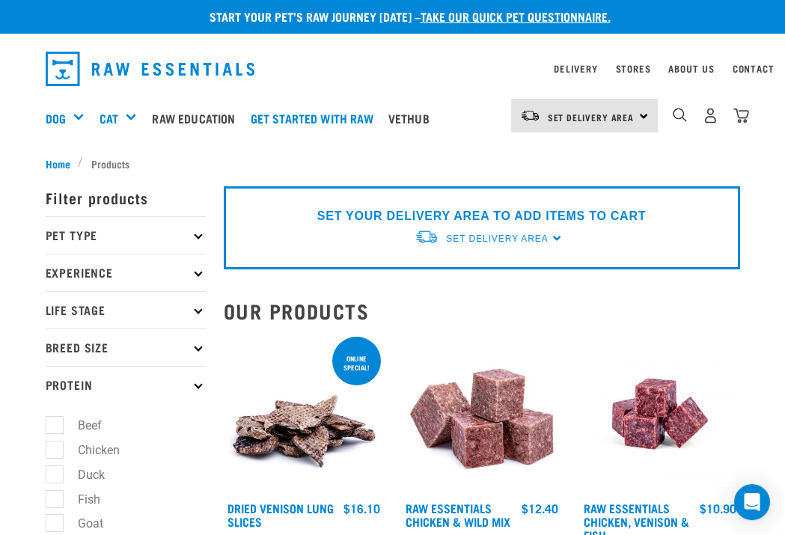
scroll to position [0, 0]
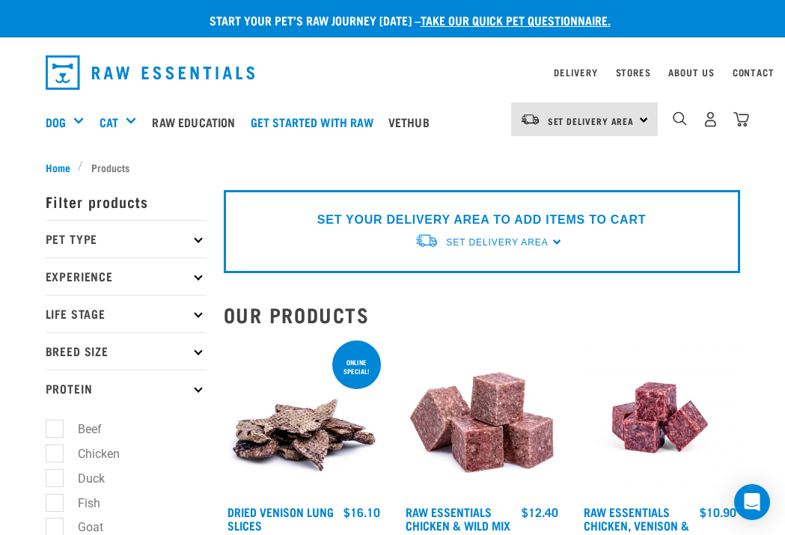
click at [192, 241] on p "Pet Type" at bounding box center [126, 238] width 160 height 37
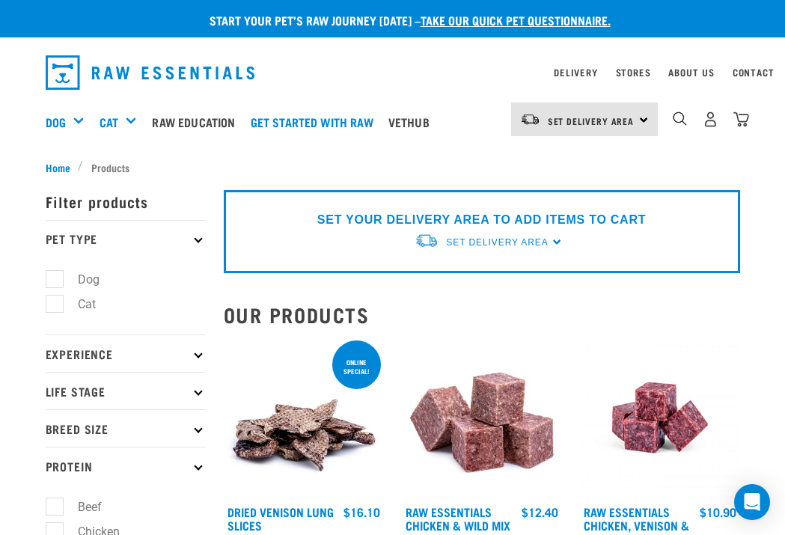
click at [198, 238] on icon at bounding box center [198, 239] width 8 height 8
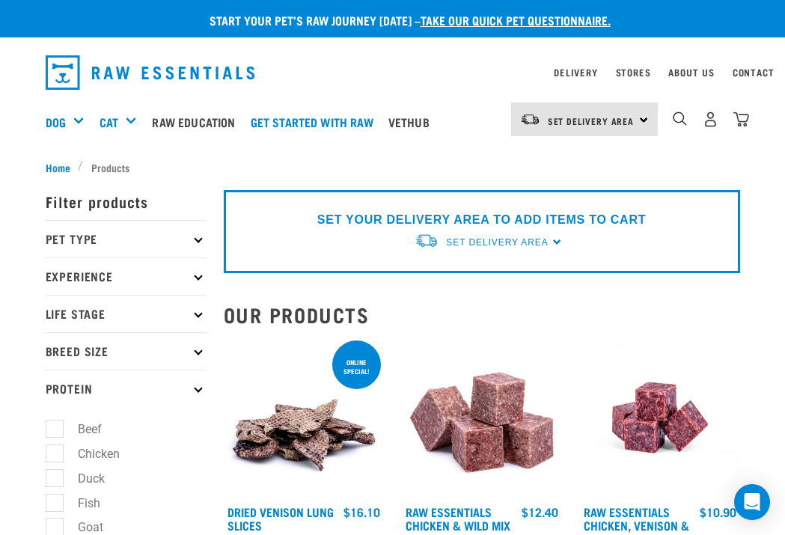
click at [199, 248] on p "Pet Type" at bounding box center [126, 238] width 160 height 37
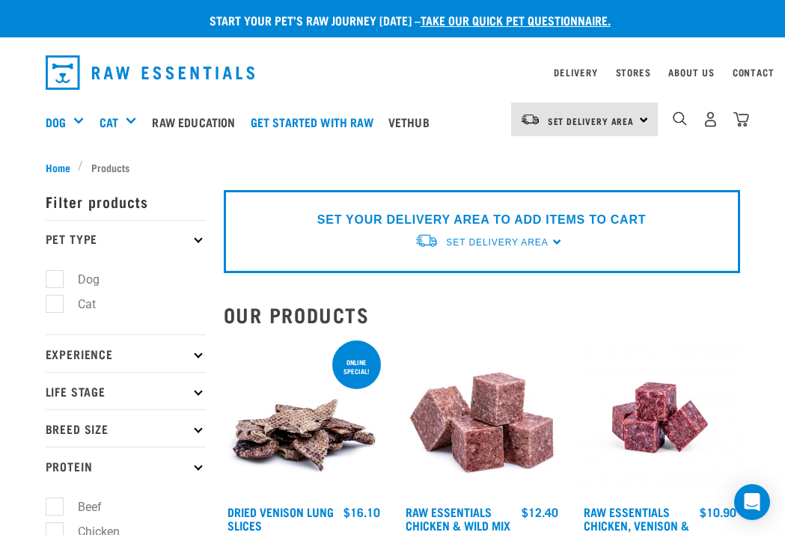
click at [78, 308] on label "Cat" at bounding box center [78, 304] width 48 height 19
click at [55, 306] on input "Cat" at bounding box center [51, 301] width 10 height 10
checkbox input "true"
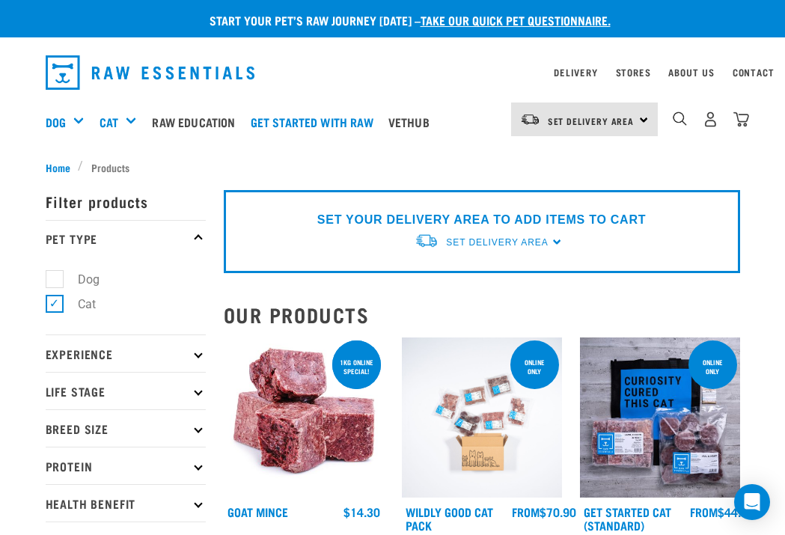
click at [195, 464] on icon at bounding box center [198, 466] width 8 height 8
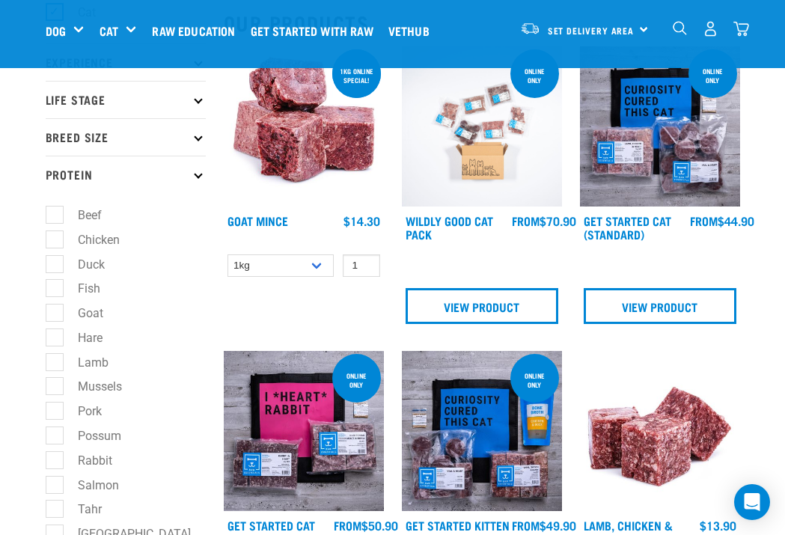
scroll to position [178, 0]
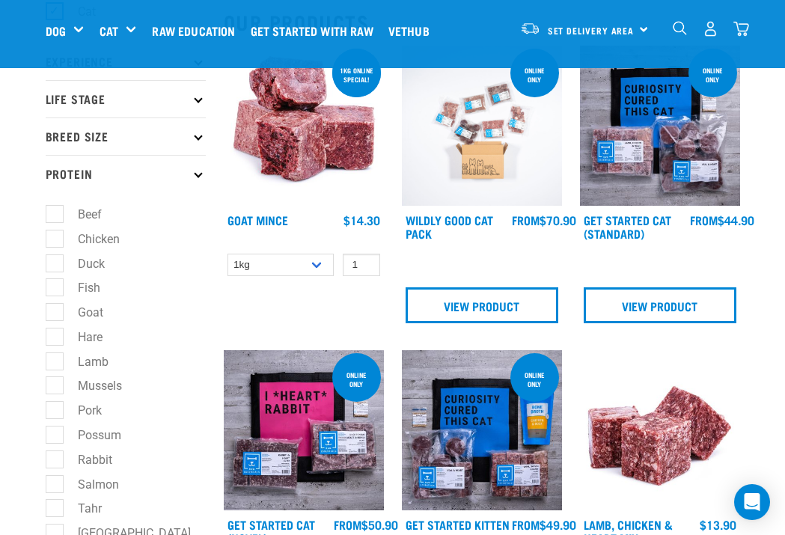
click at [54, 335] on label "Hare" at bounding box center [81, 337] width 55 height 19
click at [53, 335] on input "Hare" at bounding box center [51, 334] width 10 height 10
checkbox input "true"
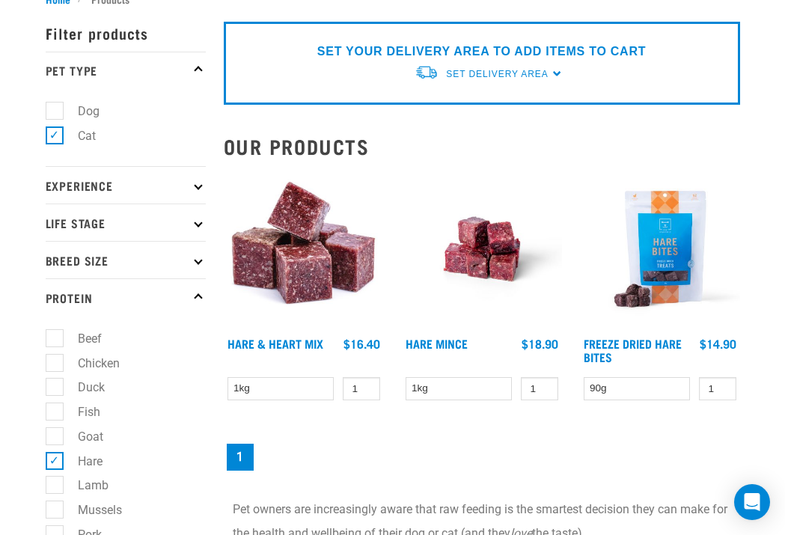
scroll to position [170, 0]
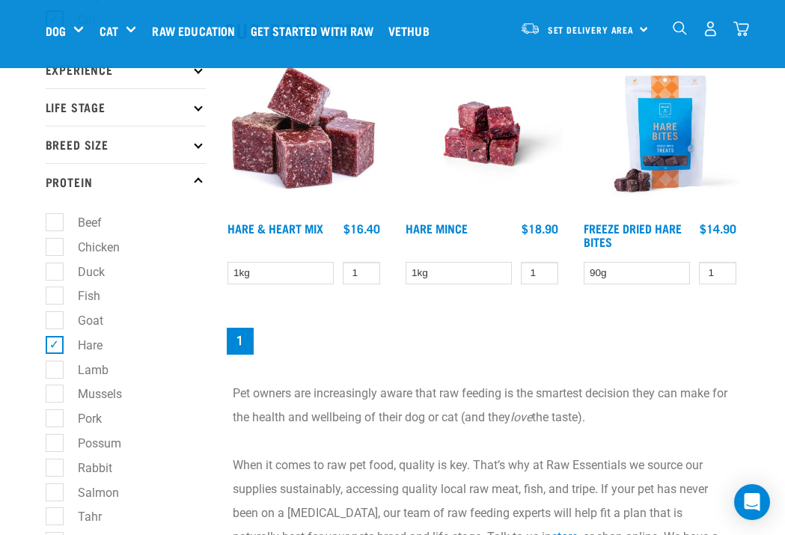
click at [55, 344] on label "Hare" at bounding box center [81, 345] width 55 height 19
click at [55, 344] on input "Hare" at bounding box center [51, 343] width 10 height 10
checkbox input "false"
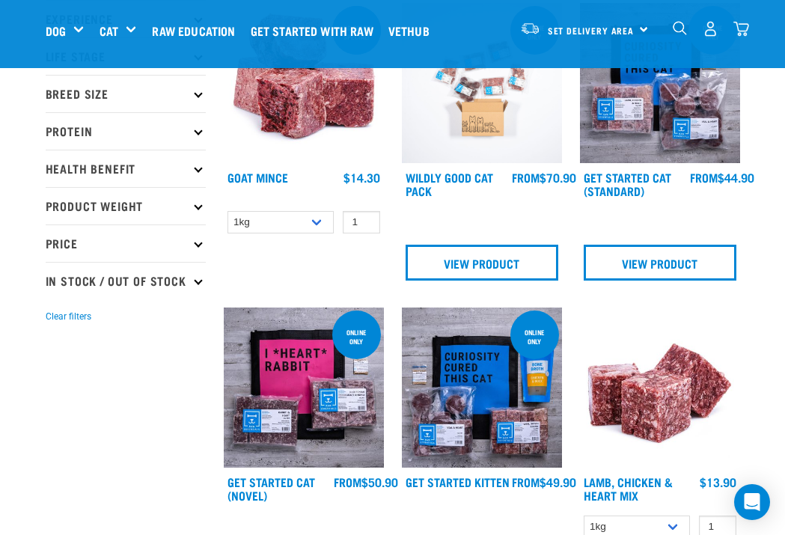
scroll to position [220, 0]
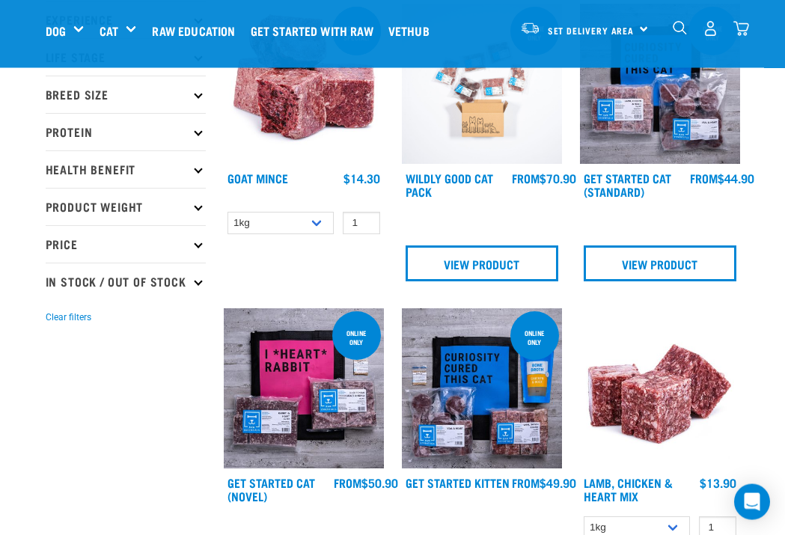
click at [197, 135] on p "Protein" at bounding box center [126, 131] width 160 height 37
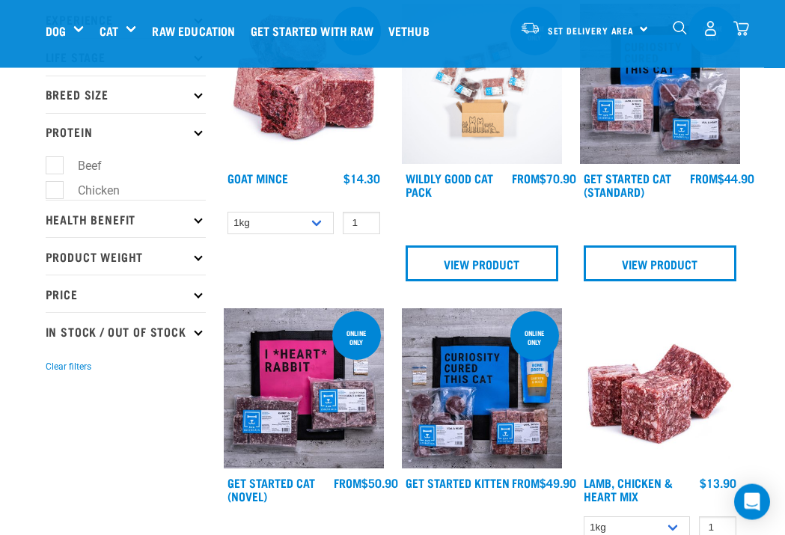
scroll to position [221, 0]
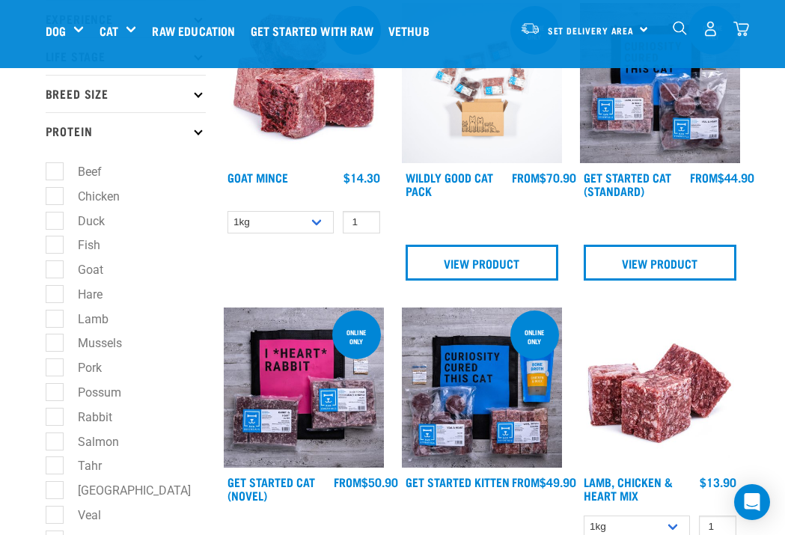
click at [54, 531] on label "Venison" at bounding box center [90, 540] width 73 height 19
click at [46, 532] on input "Venison" at bounding box center [51, 537] width 10 height 10
checkbox input "true"
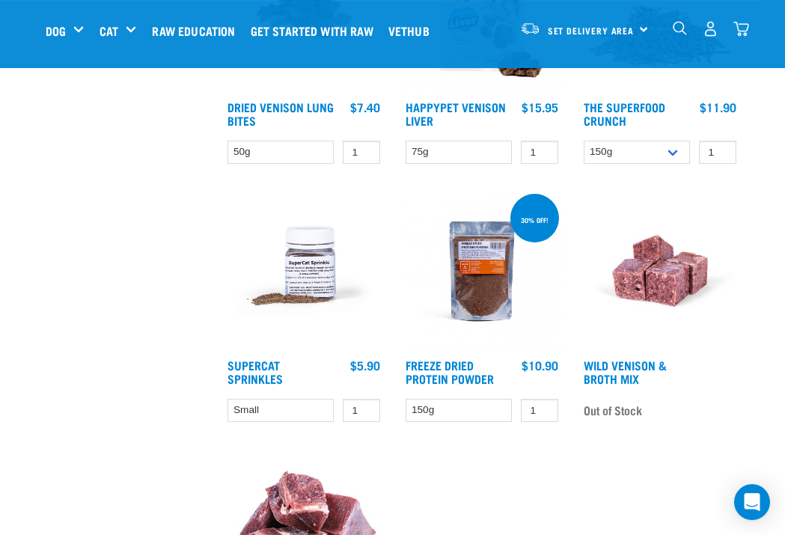
scroll to position [1096, 0]
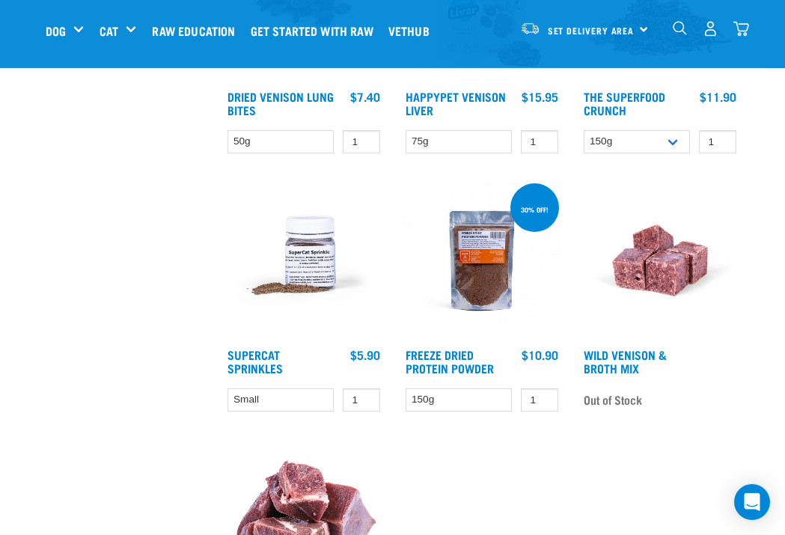
click at [622, 359] on link "Wild Venison & Broth Mix" at bounding box center [625, 361] width 83 height 20
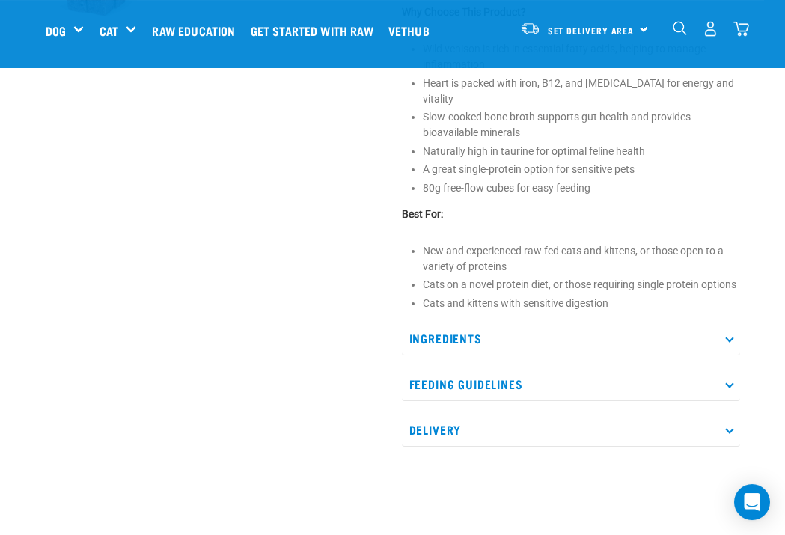
scroll to position [520, 0]
click at [731, 356] on p "Ingredients" at bounding box center [571, 339] width 338 height 34
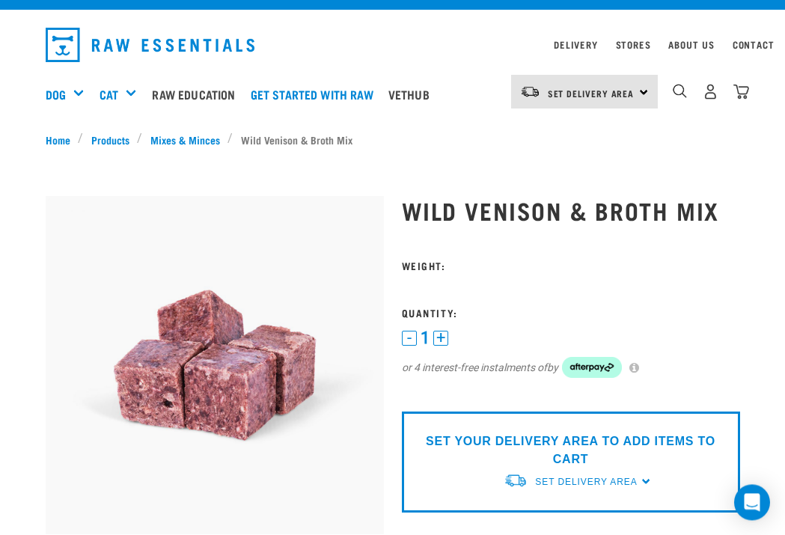
scroll to position [0, 0]
